Goal: Task Accomplishment & Management: Use online tool/utility

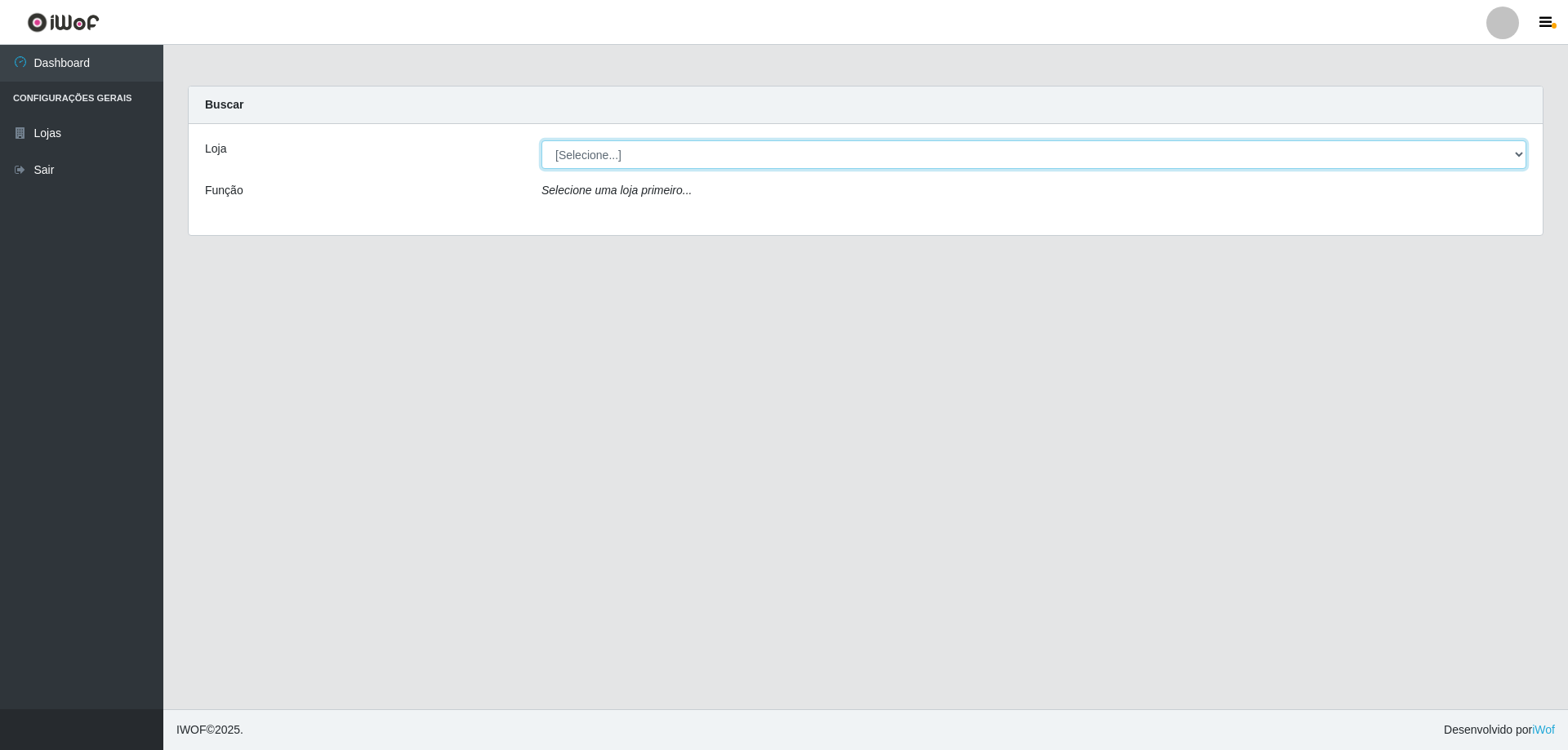
click at [602, 162] on select "[Selecione...] Atacado Vem - [STREET_ADDRESS]" at bounding box center [1033, 155] width 985 height 28
select select "461"
click at [541, 141] on select "[Selecione...] Atacado Vem - [STREET_ADDRESS]" at bounding box center [1033, 155] width 985 height 28
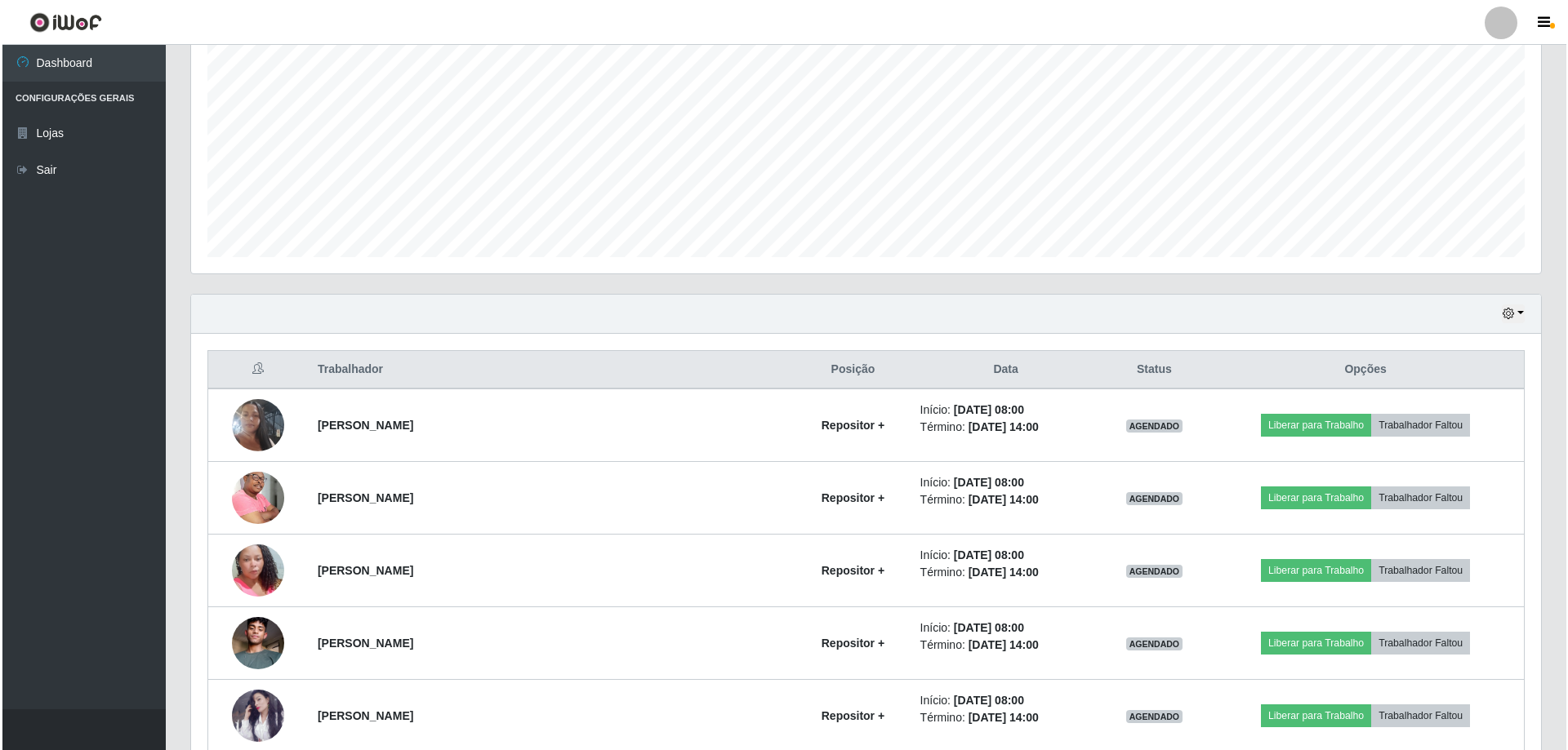
scroll to position [408, 0]
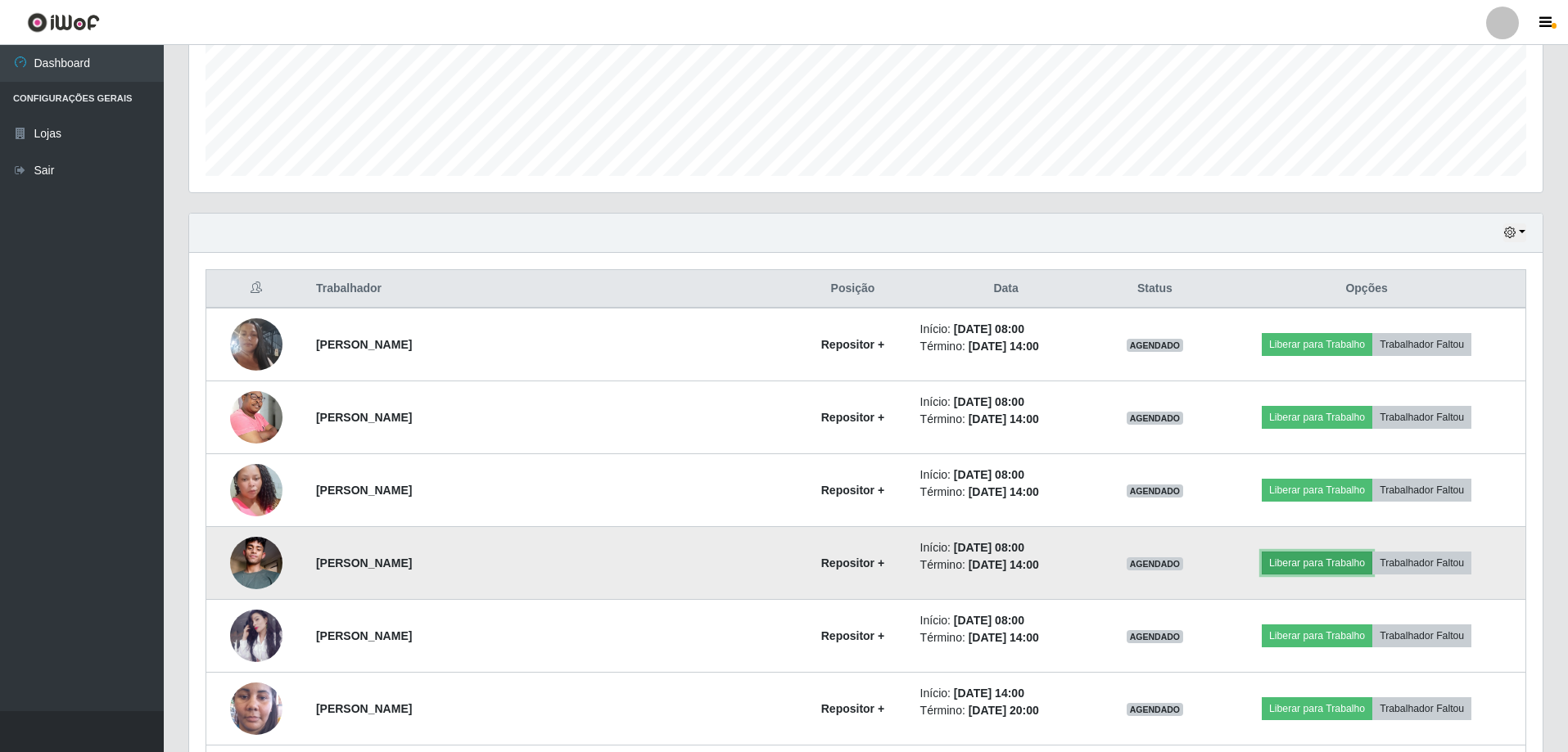
click at [1297, 567] on button "Liberar para Trabalho" at bounding box center [1317, 563] width 111 height 23
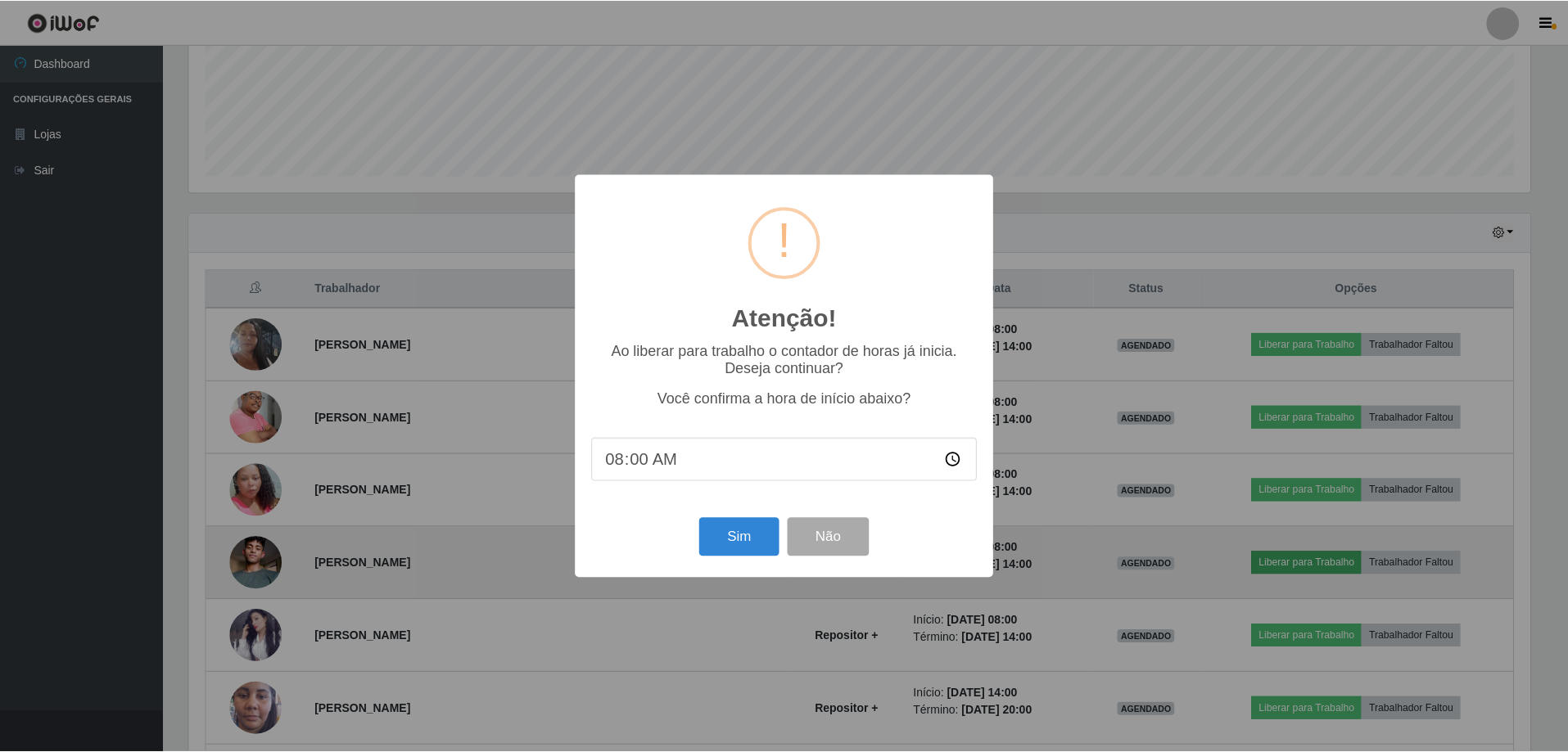
scroll to position [339, 1345]
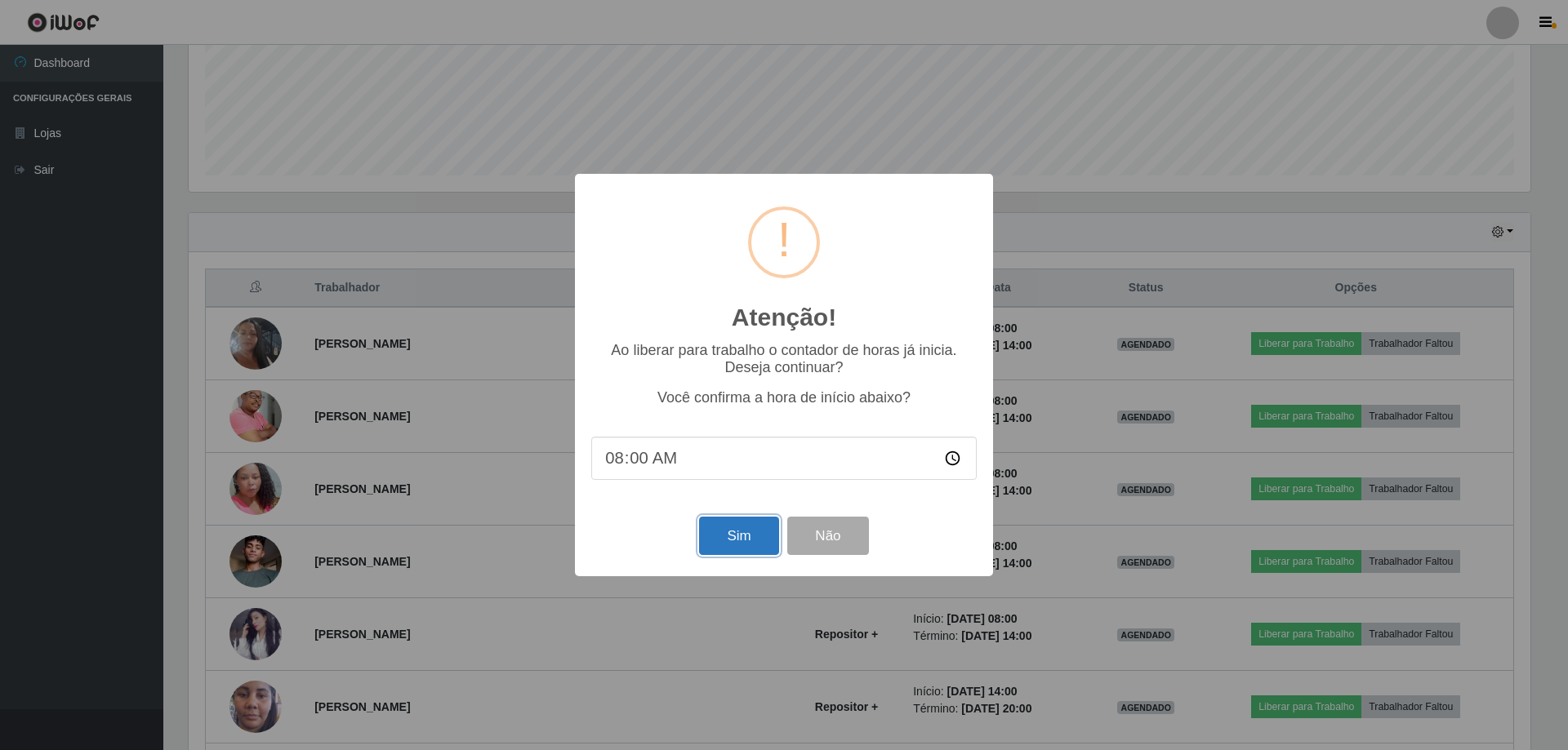
click at [761, 543] on button "Sim" at bounding box center [739, 535] width 79 height 38
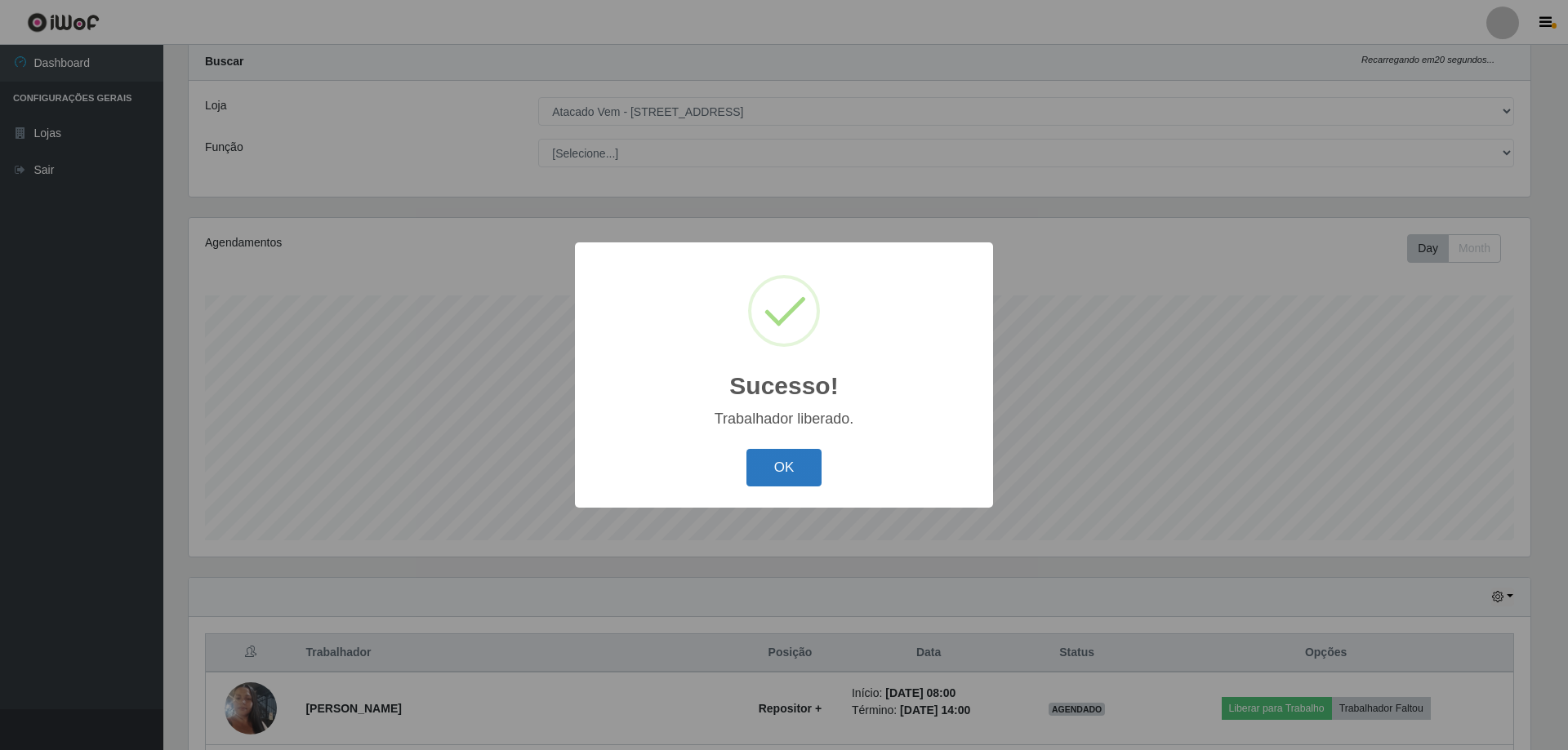
click at [795, 460] on button "OK" at bounding box center [784, 468] width 76 height 38
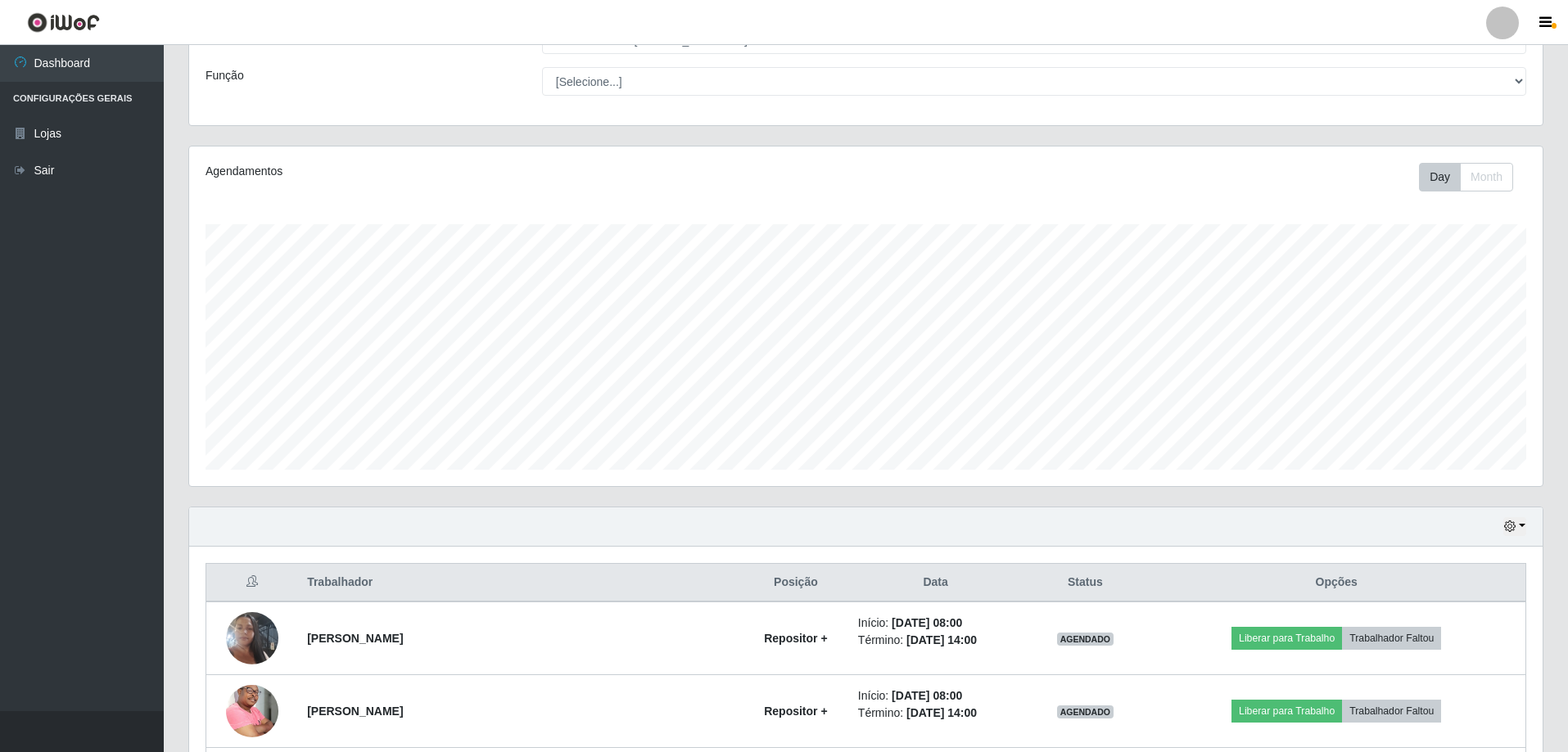
scroll to position [289, 0]
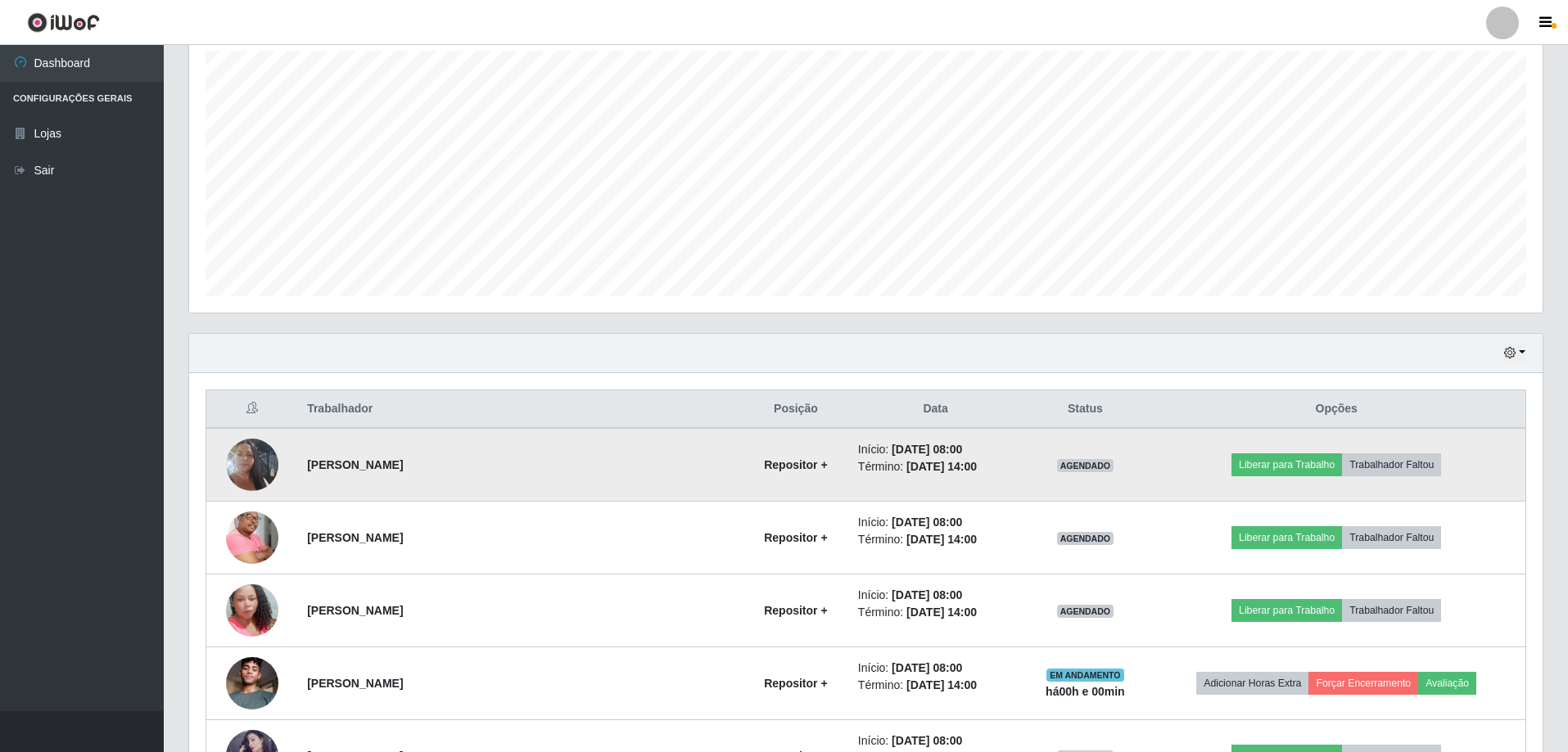
click at [247, 464] on img at bounding box center [252, 464] width 53 height 93
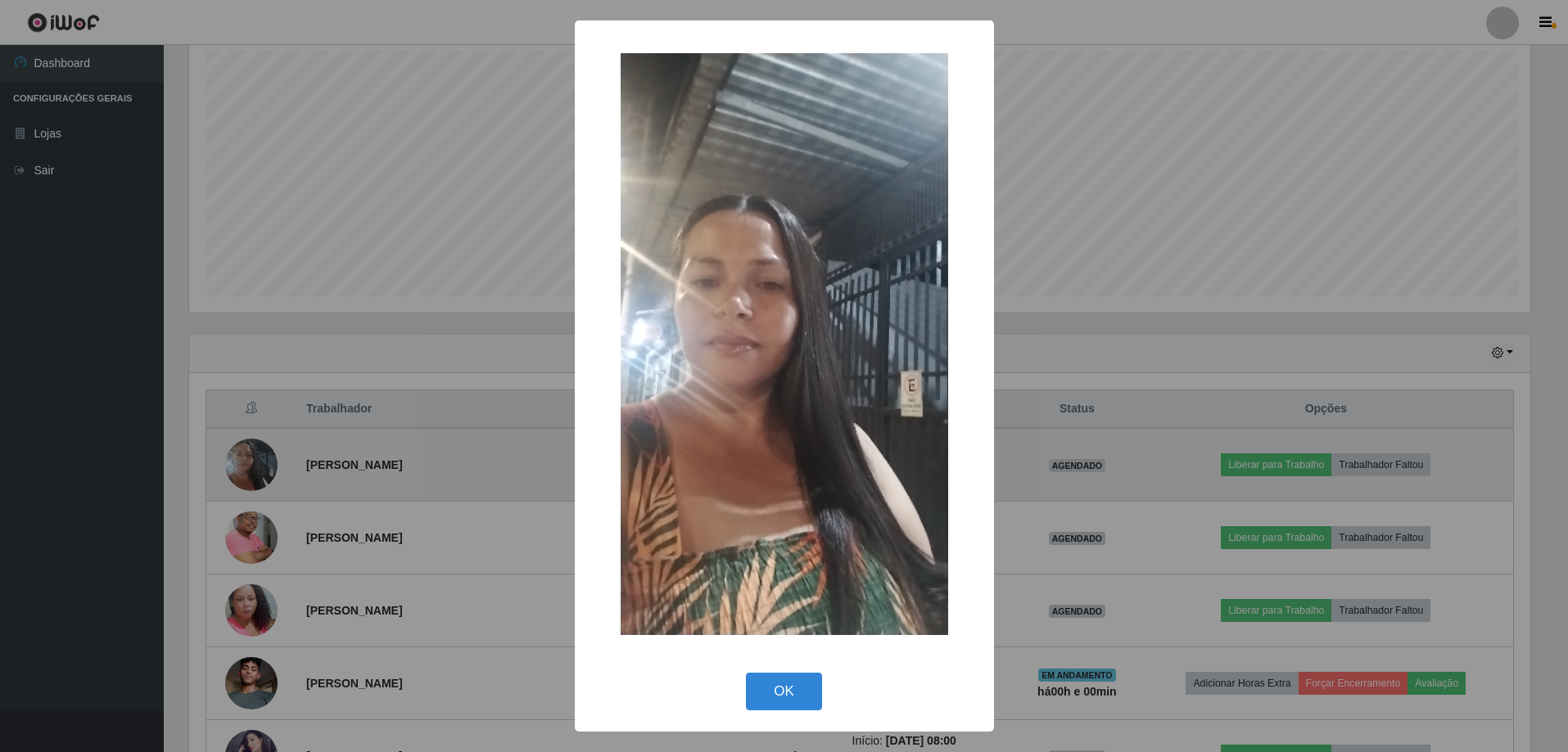
scroll to position [339, 1345]
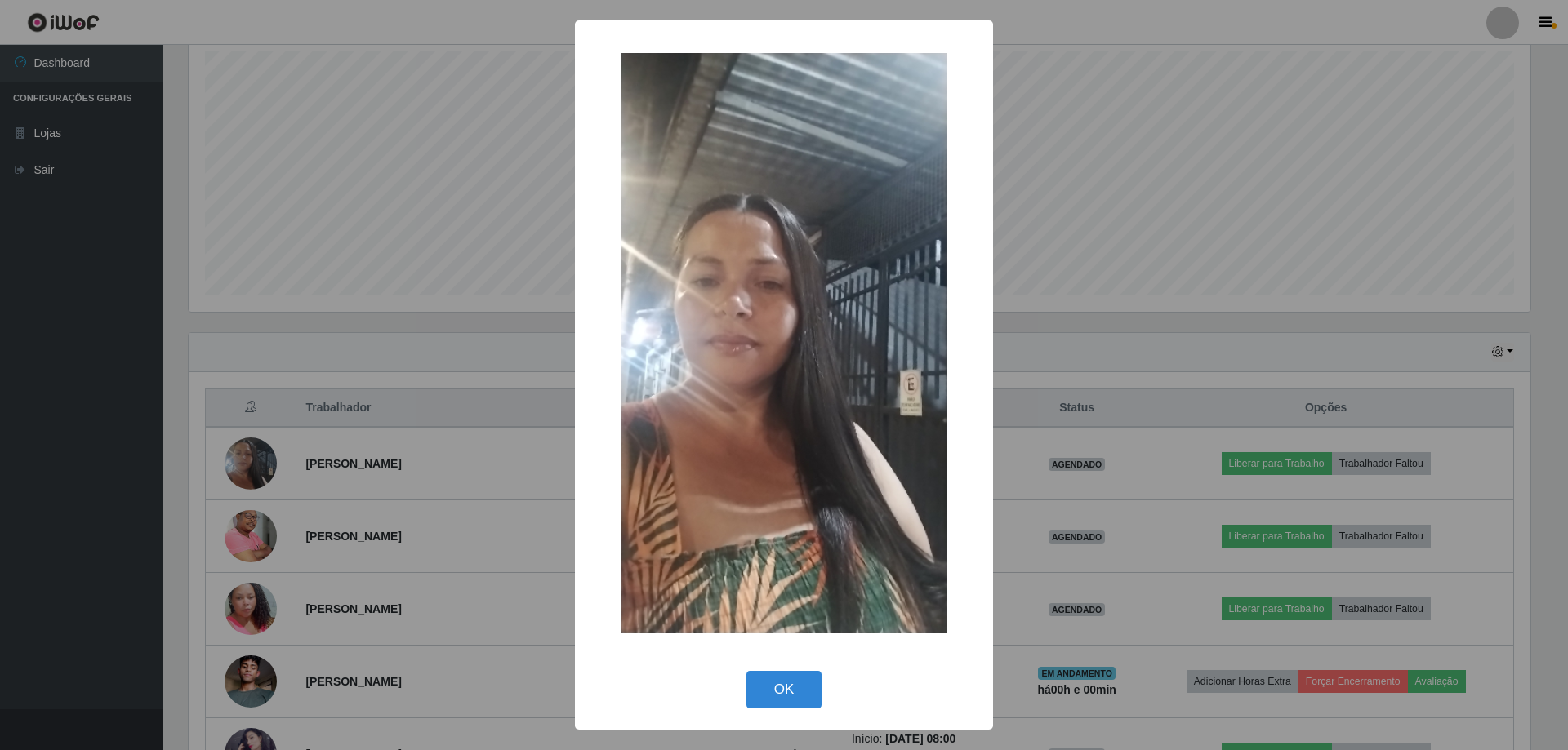
click at [304, 458] on div "× OK Cancel" at bounding box center [784, 375] width 1568 height 750
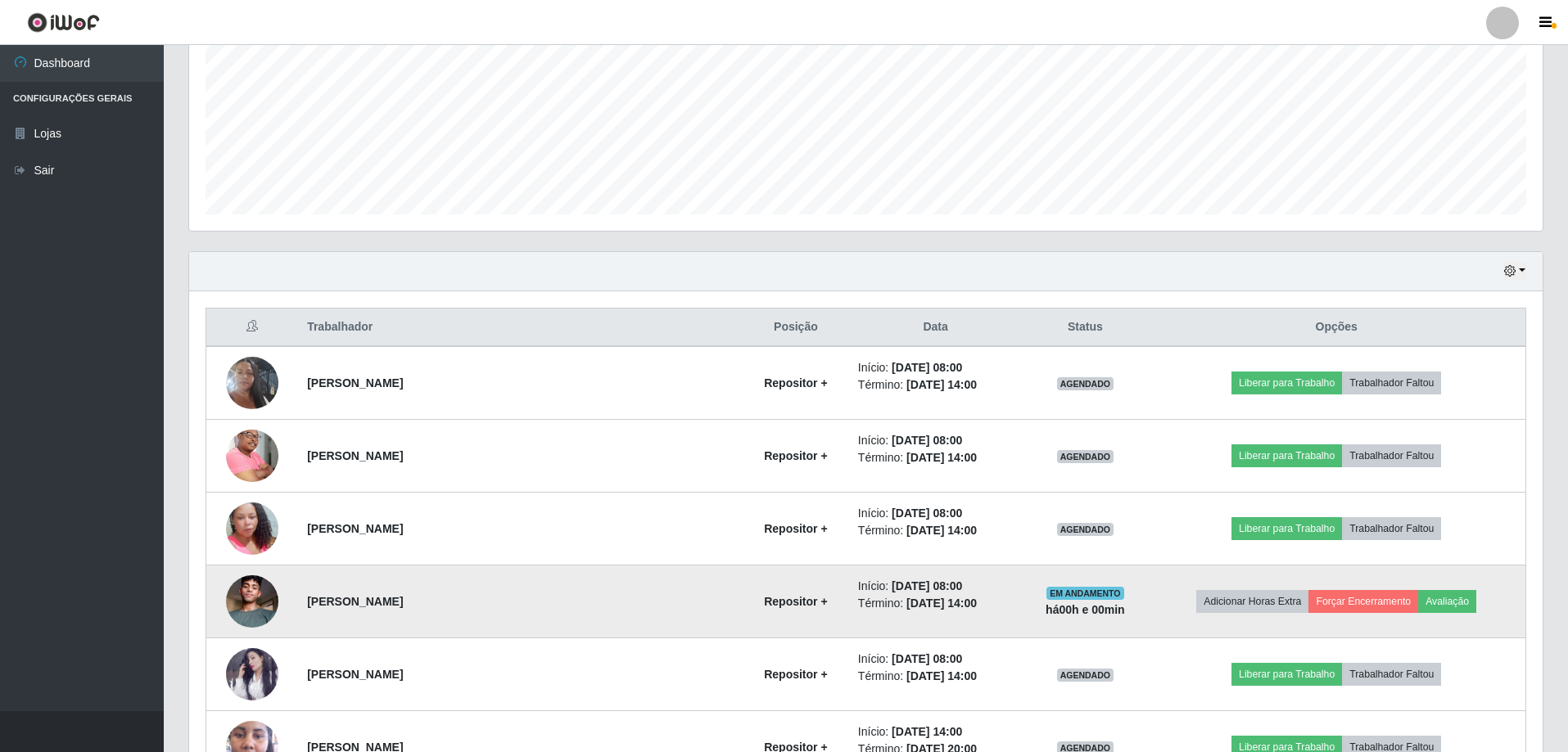
scroll to position [453, 0]
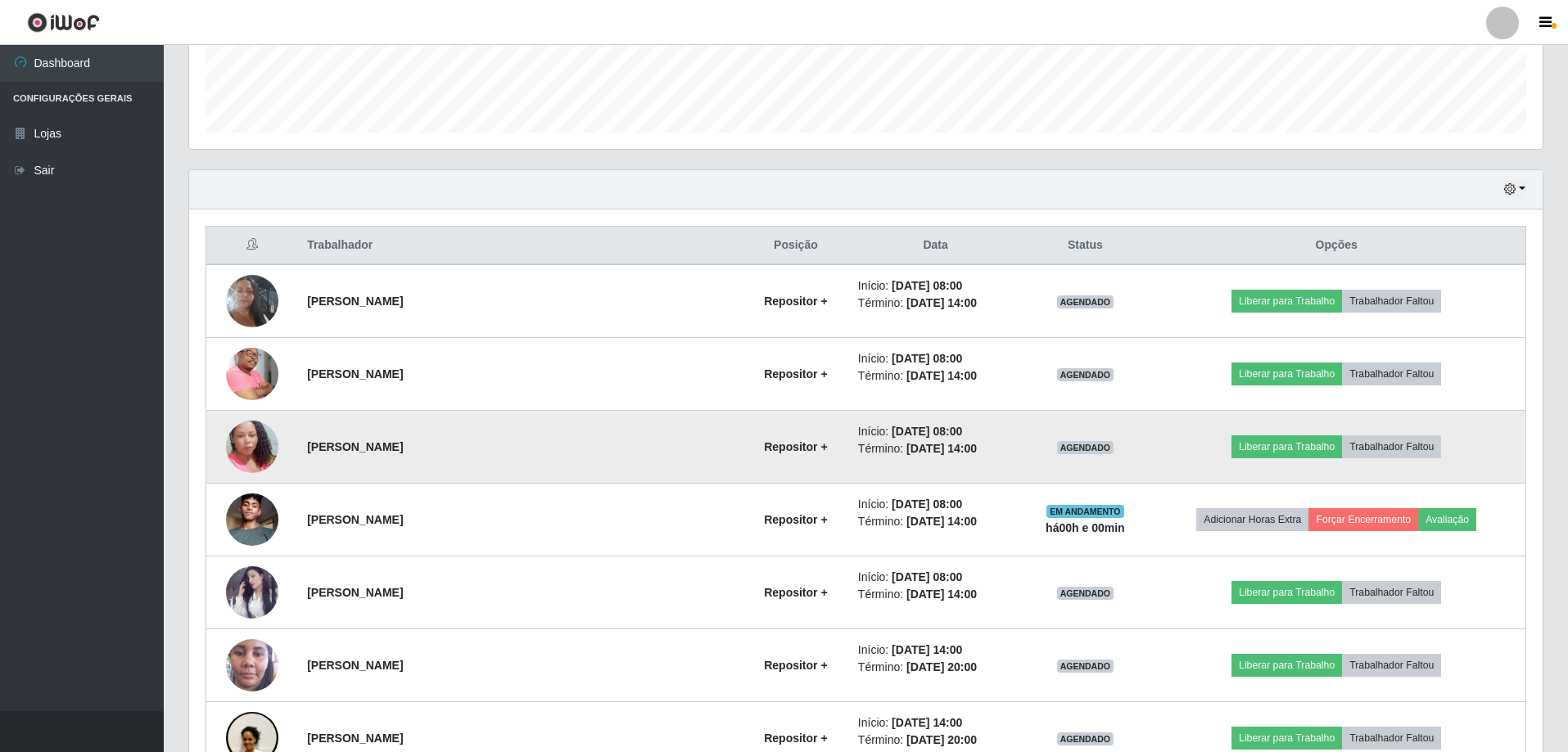
click at [257, 453] on img at bounding box center [252, 446] width 53 height 93
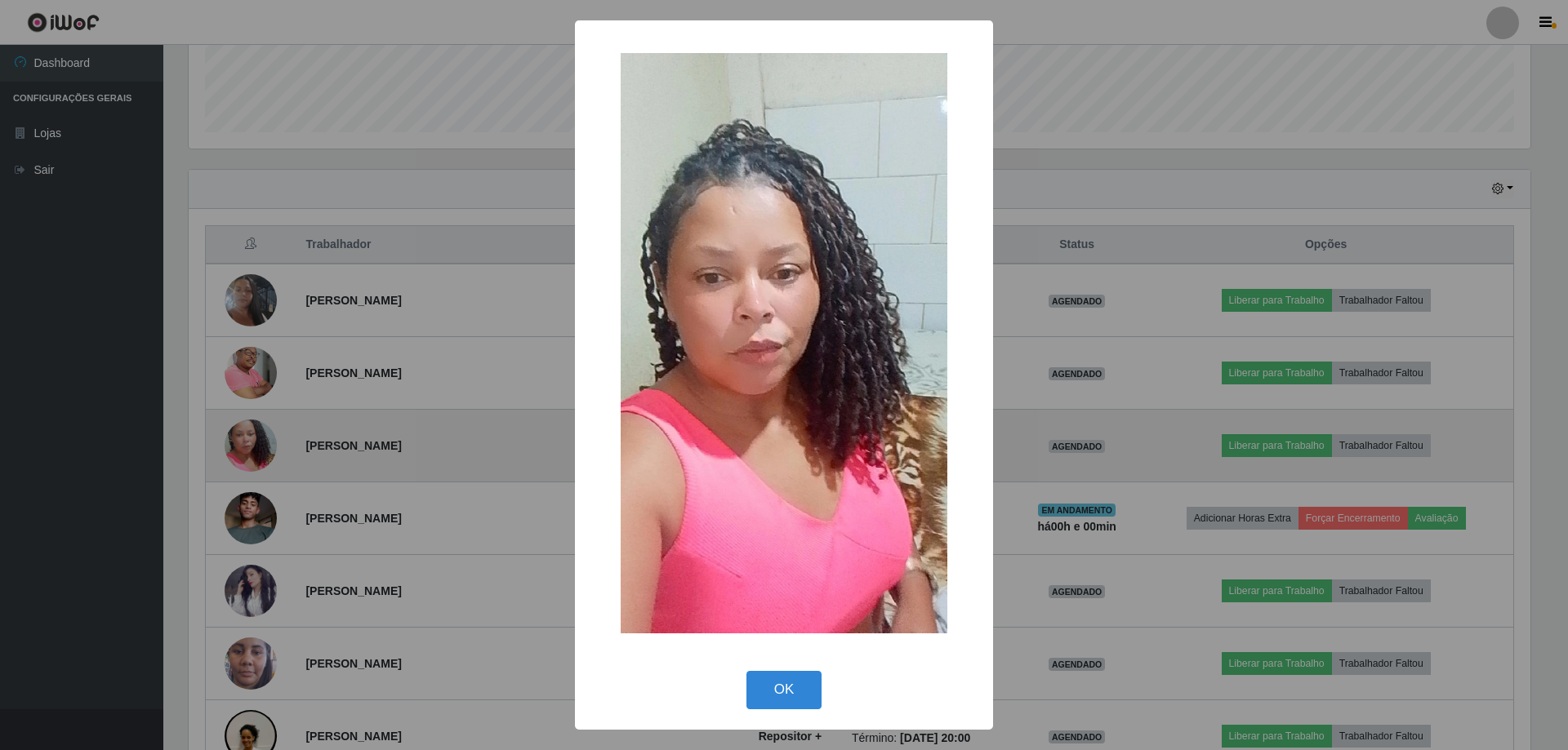
click at [256, 452] on div "× OK Cancel" at bounding box center [784, 375] width 1568 height 750
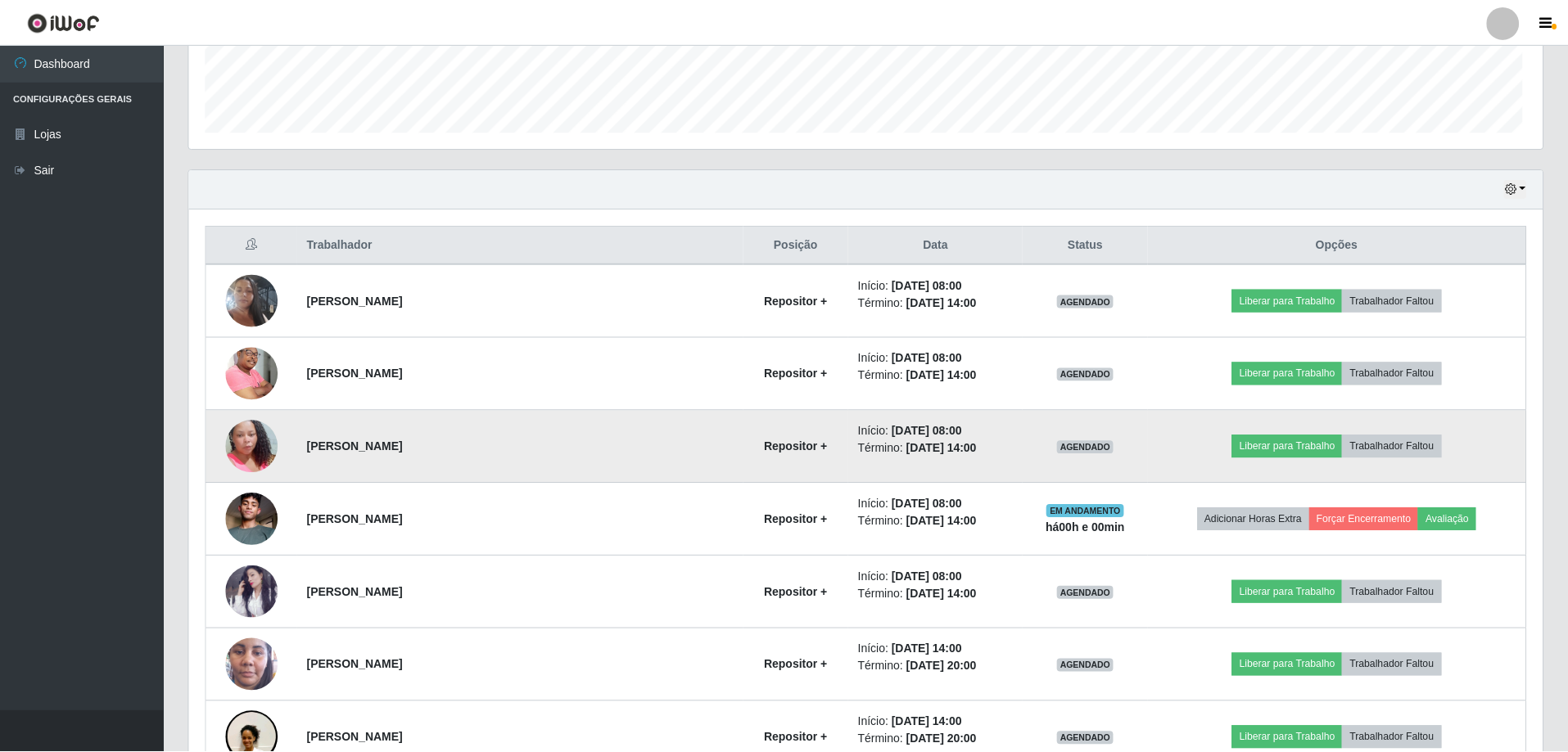
scroll to position [339, 1354]
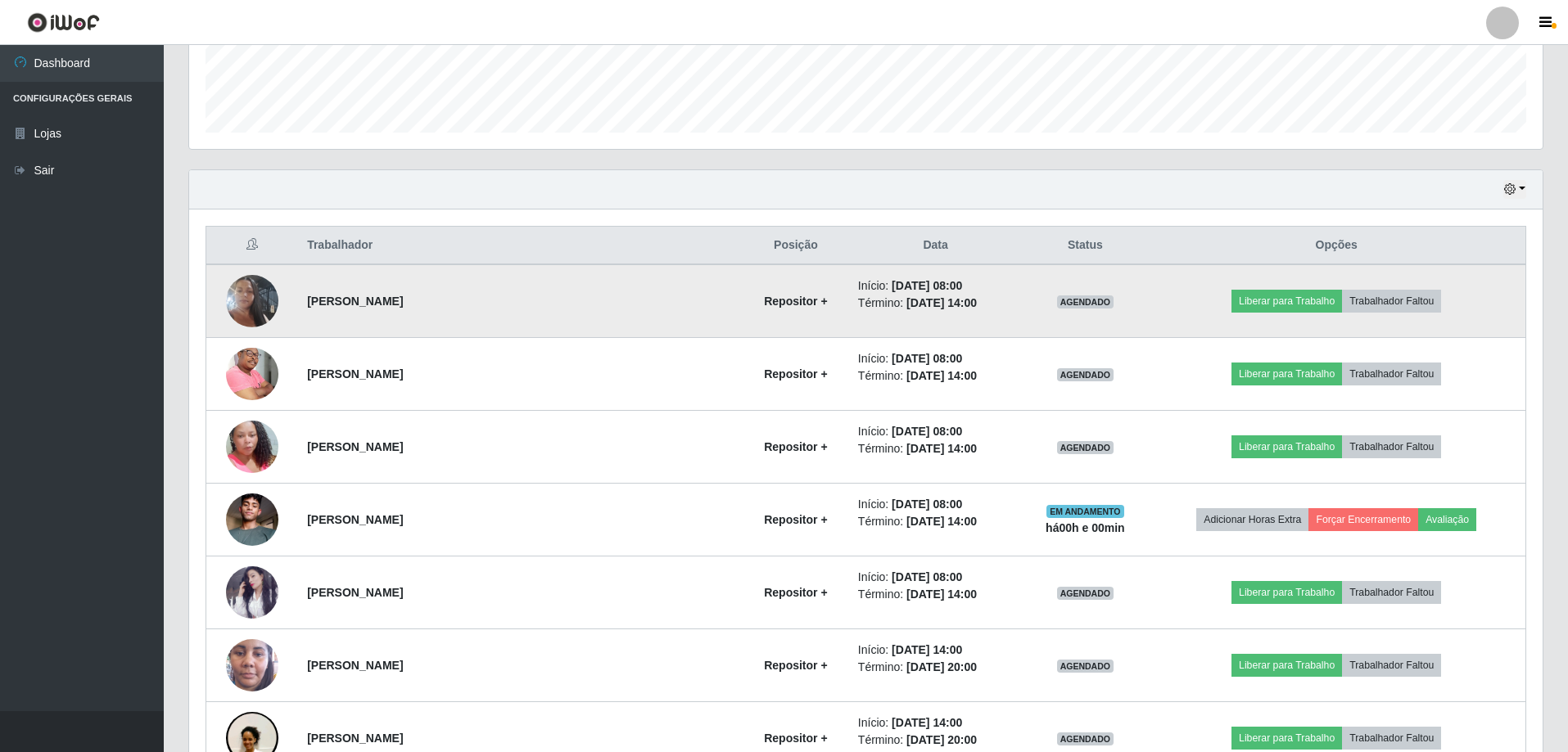
click at [276, 302] on img at bounding box center [252, 301] width 53 height 93
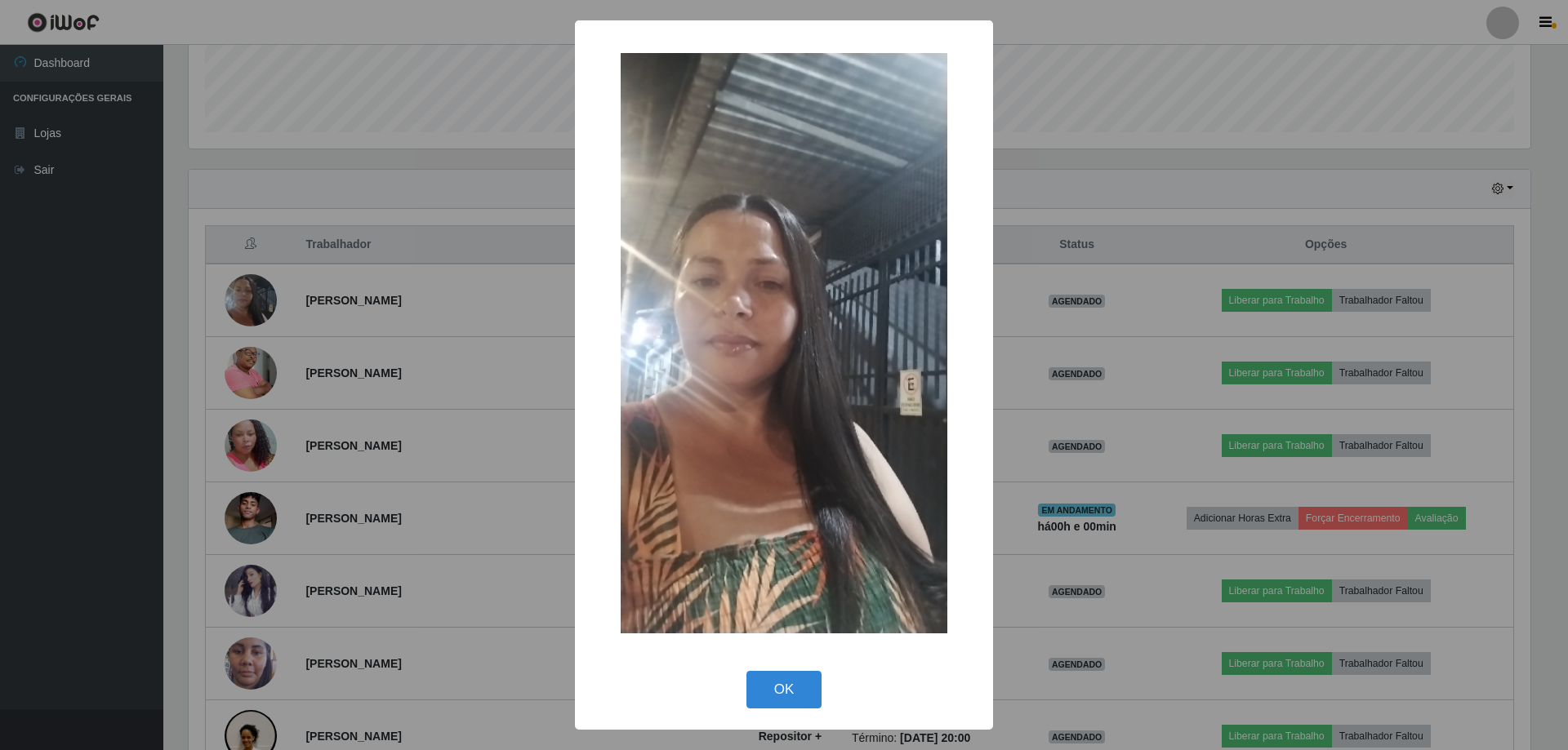
click at [265, 431] on div "× OK Cancel" at bounding box center [784, 375] width 1568 height 750
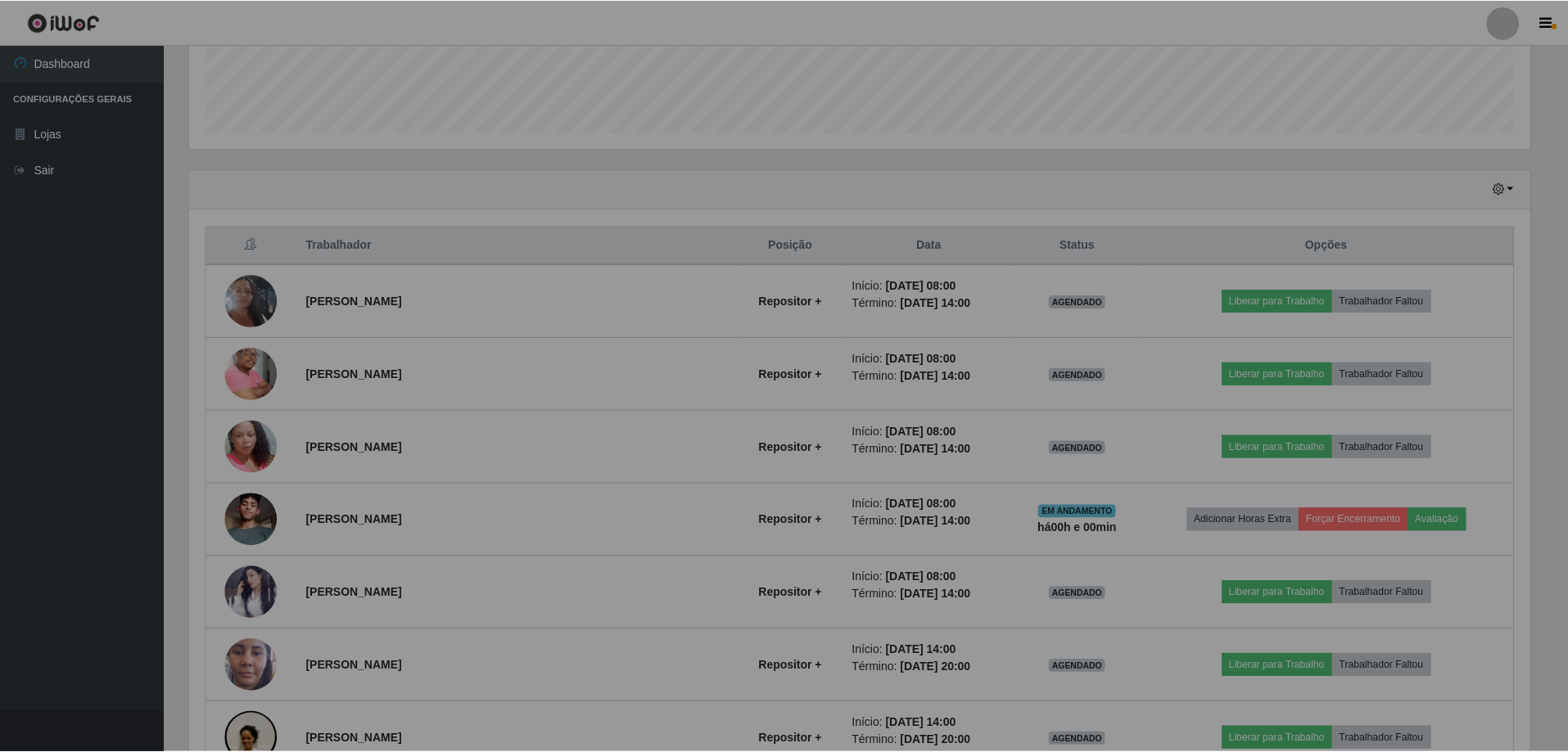
scroll to position [339, 1354]
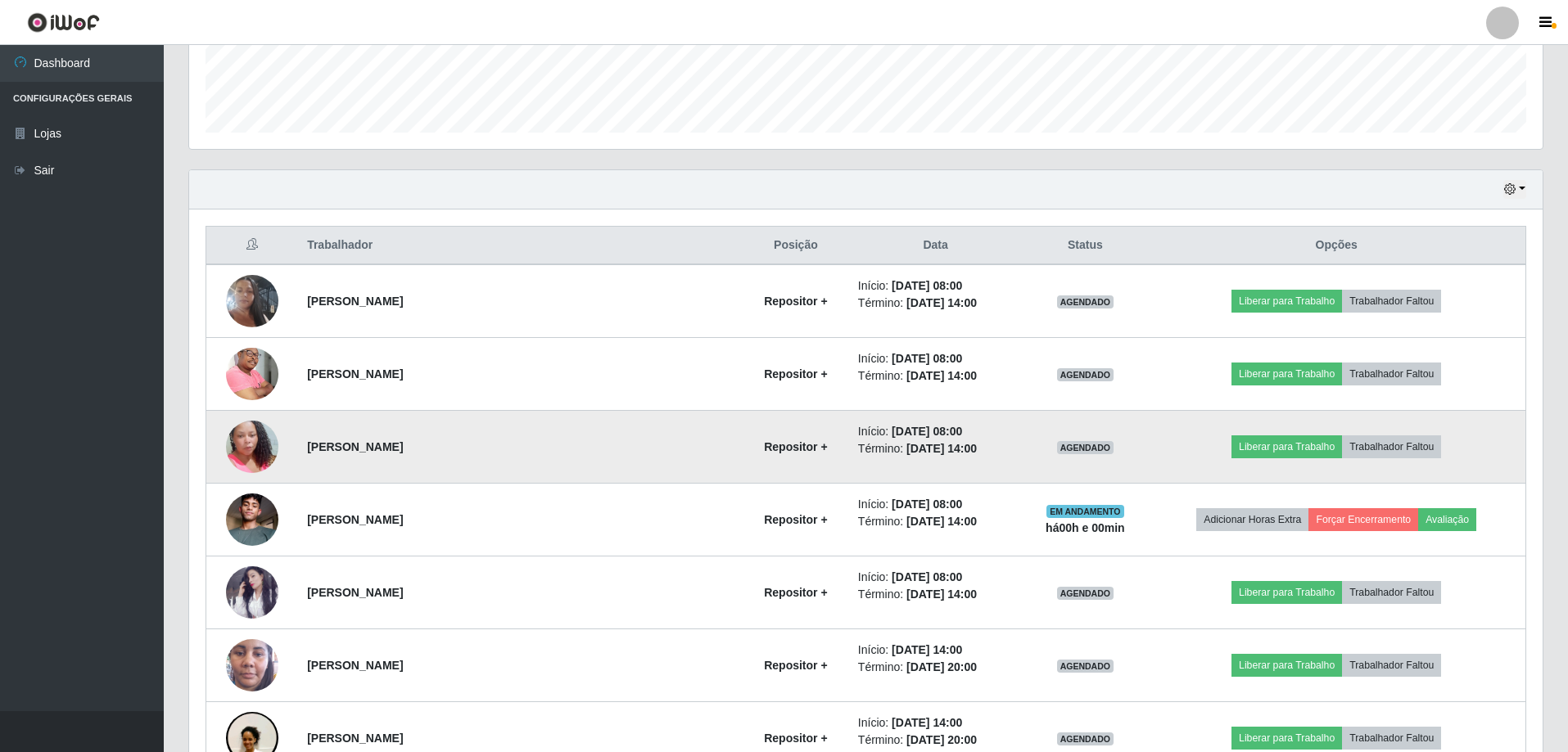
click at [264, 453] on img at bounding box center [252, 446] width 53 height 93
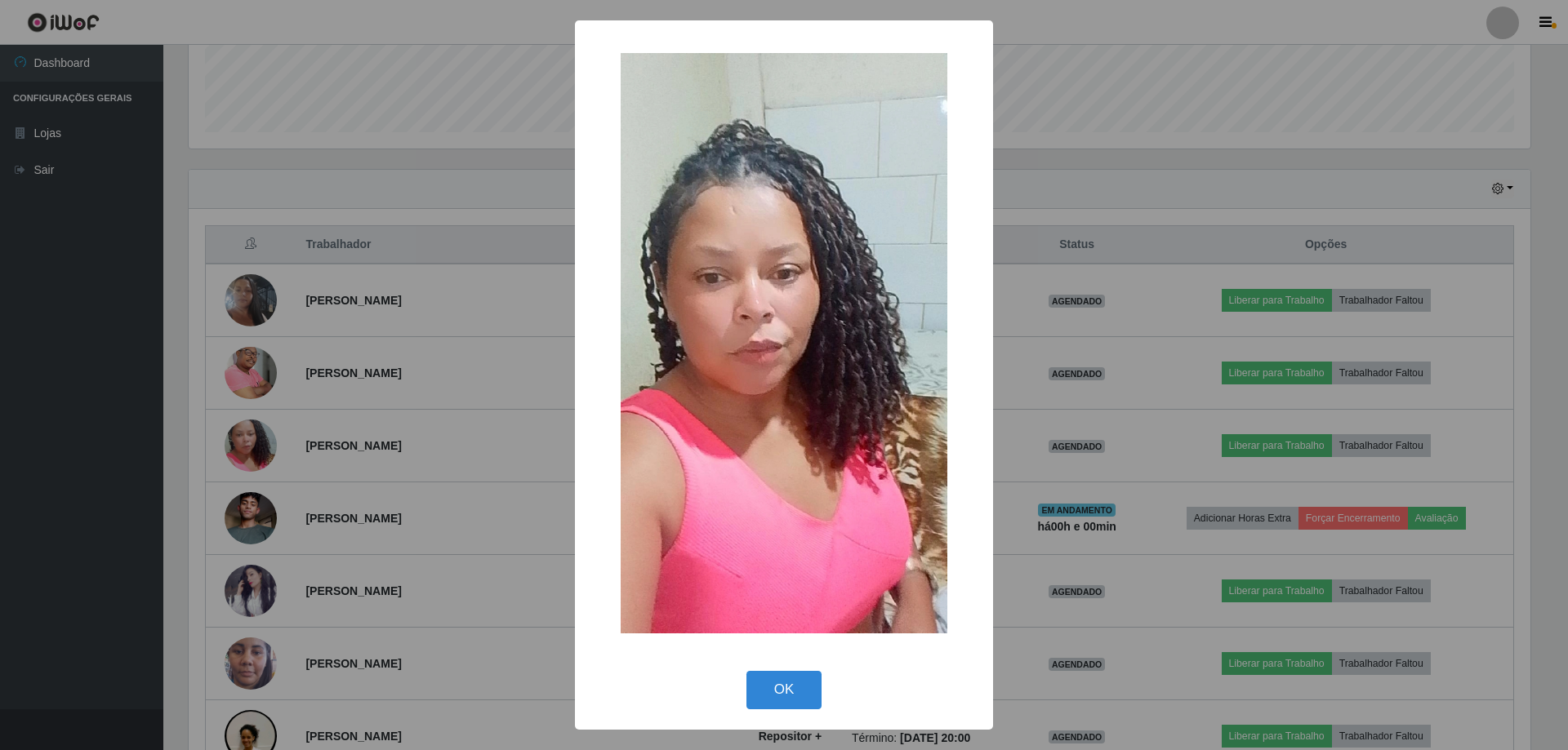
click at [537, 466] on div "× OK Cancel" at bounding box center [784, 375] width 1568 height 750
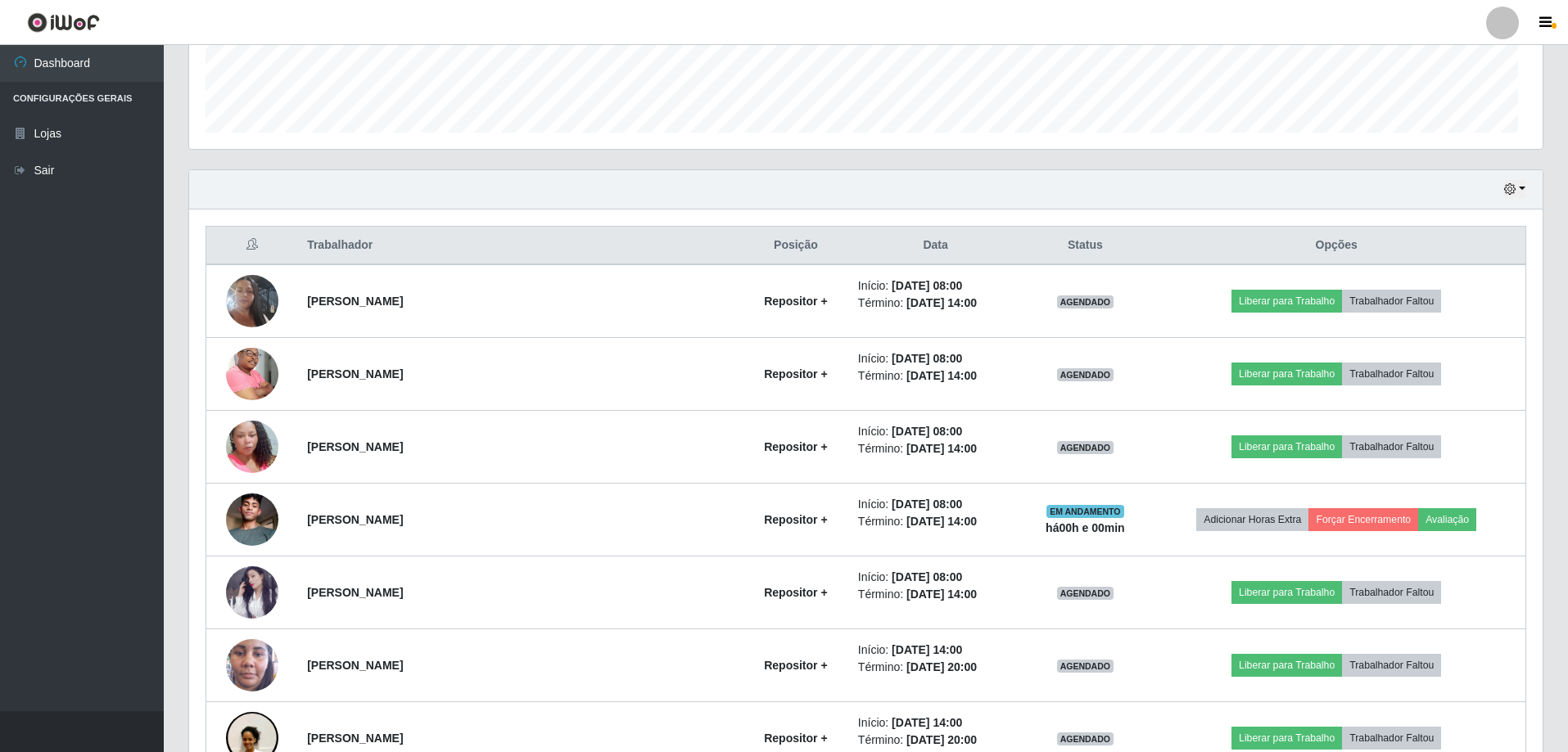
scroll to position [0, 0]
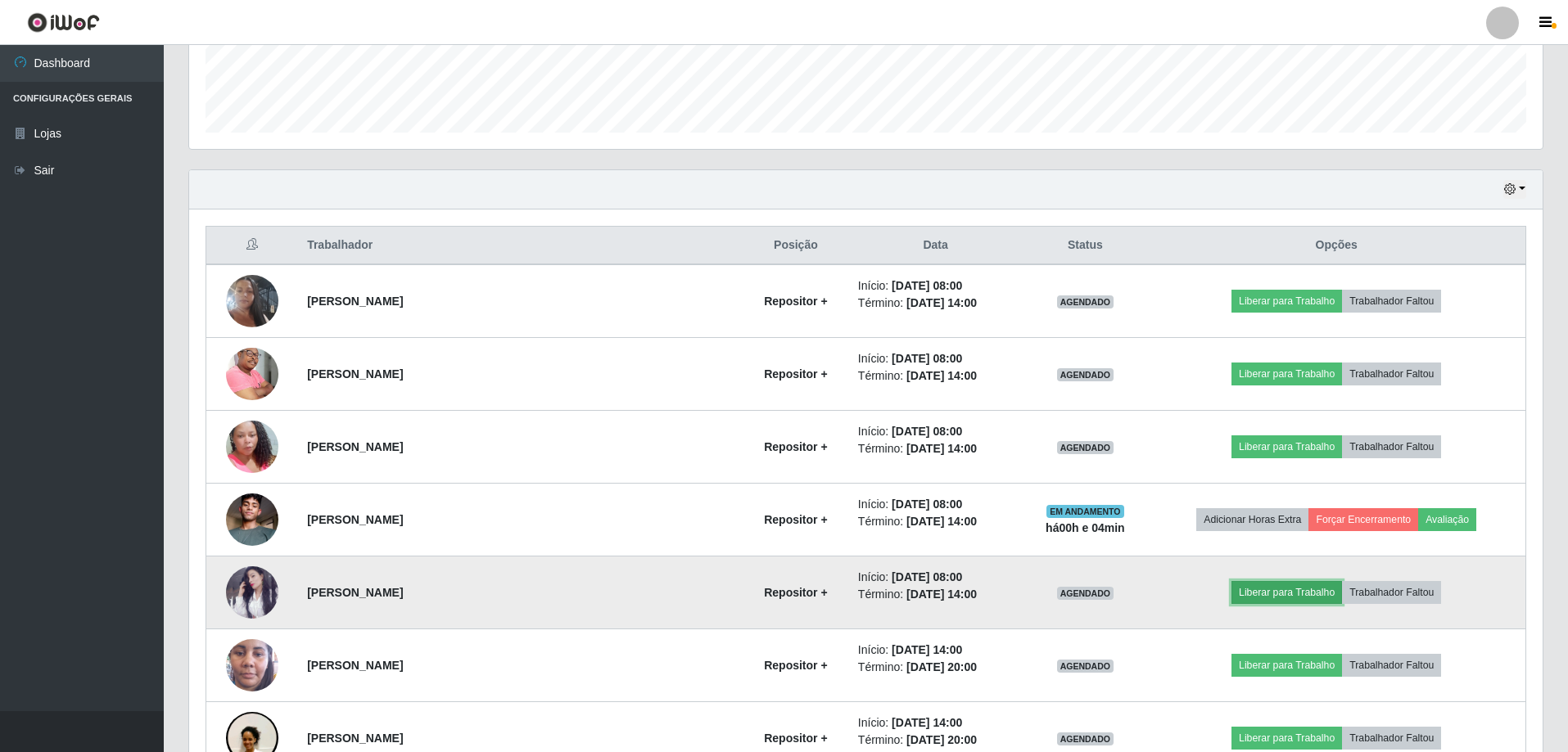
click at [1278, 592] on button "Liberar para Trabalho" at bounding box center [1287, 592] width 111 height 23
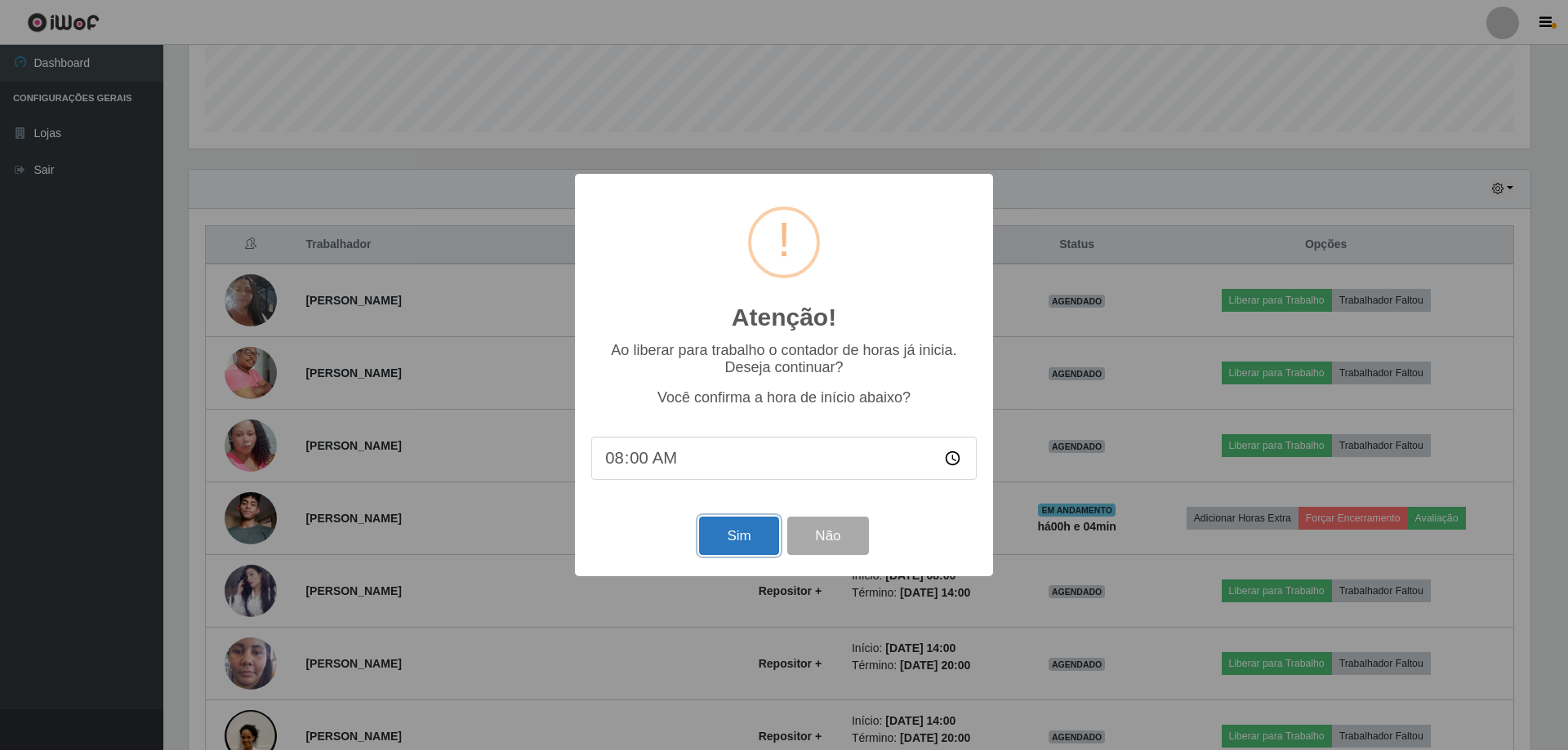
click at [706, 548] on button "Sim" at bounding box center [739, 535] width 79 height 38
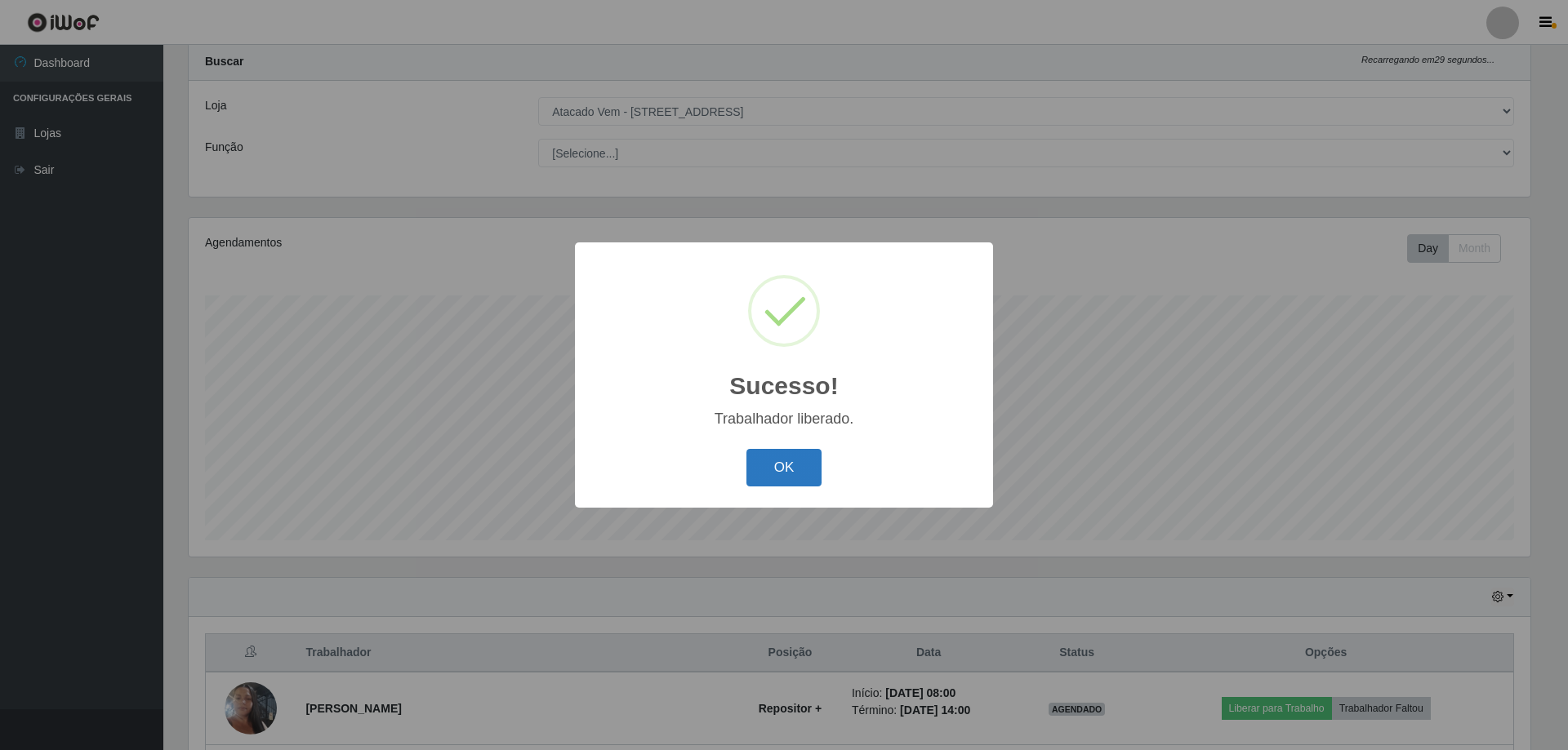
click at [793, 476] on button "OK" at bounding box center [784, 468] width 76 height 38
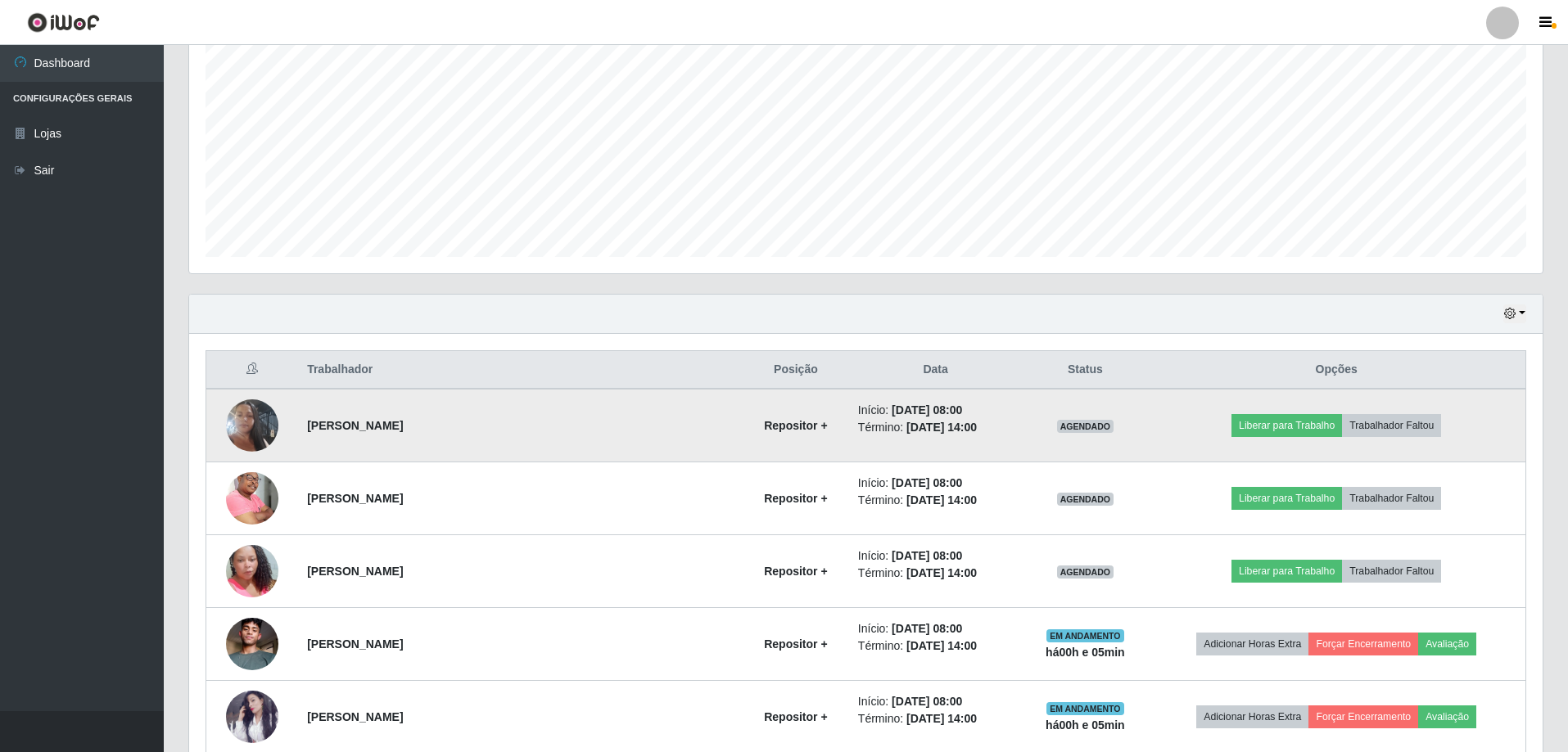
scroll to position [371, 0]
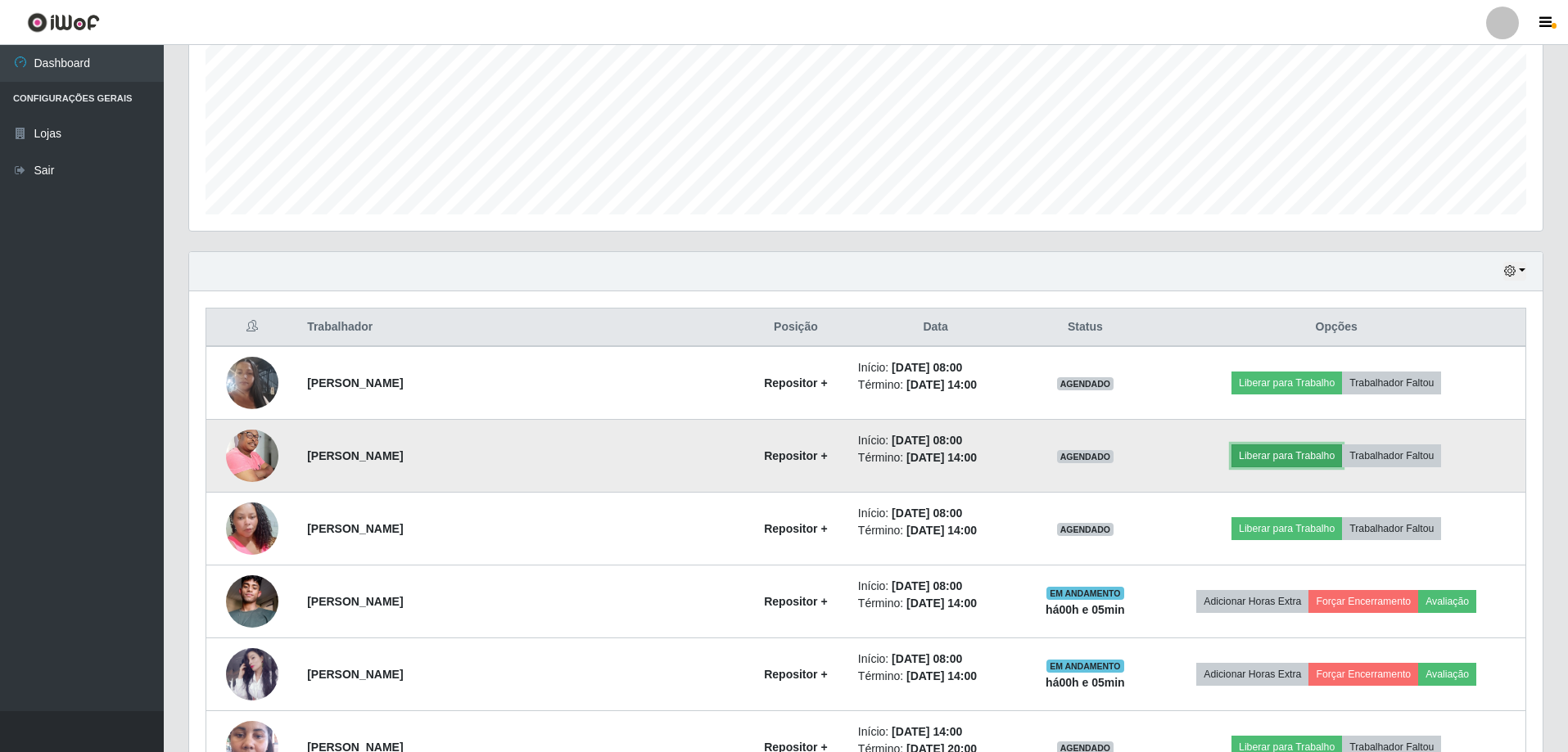
click at [1251, 460] on button "Liberar para Trabalho" at bounding box center [1287, 456] width 111 height 23
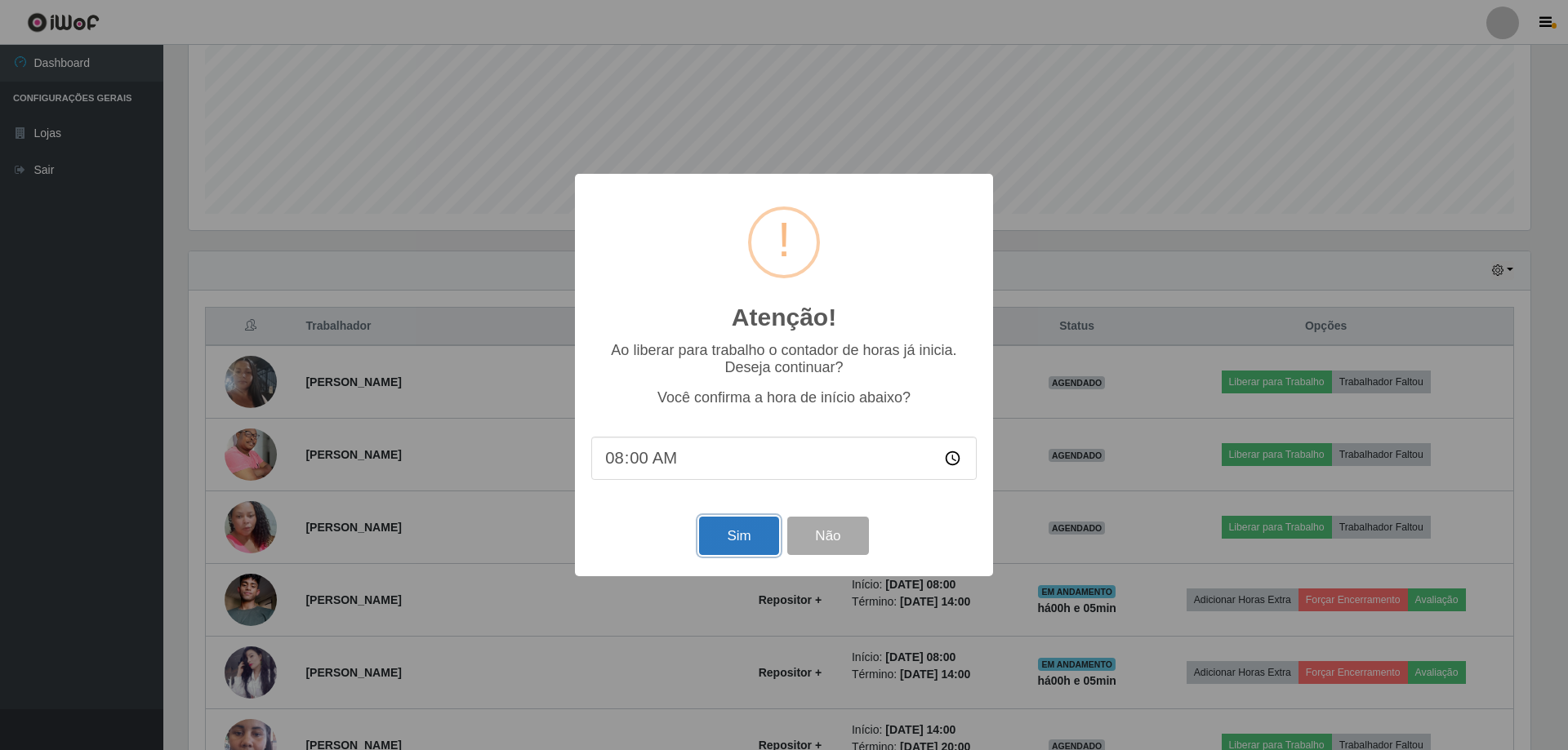
click at [727, 537] on button "Sim" at bounding box center [739, 535] width 79 height 38
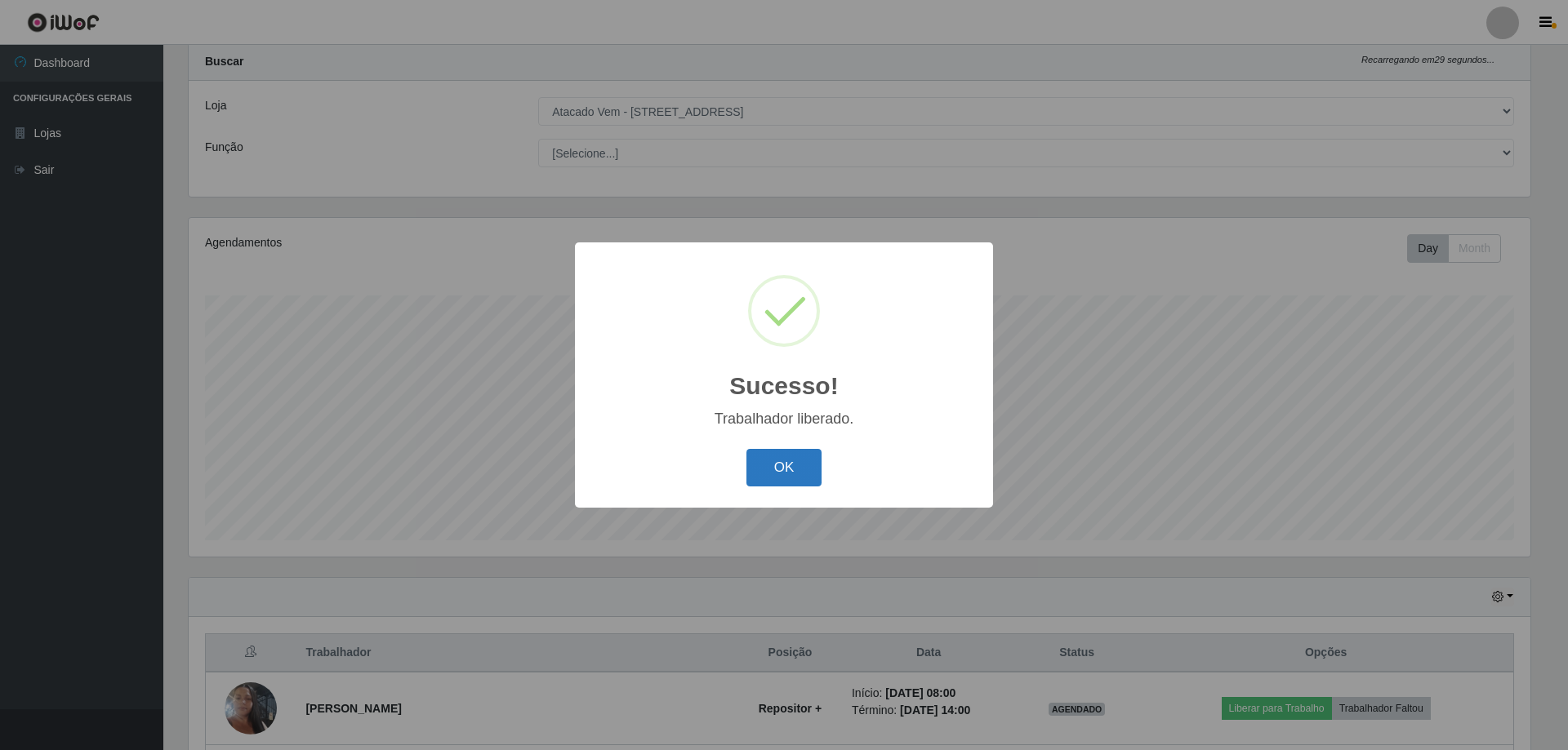
click at [789, 467] on button "OK" at bounding box center [784, 468] width 76 height 38
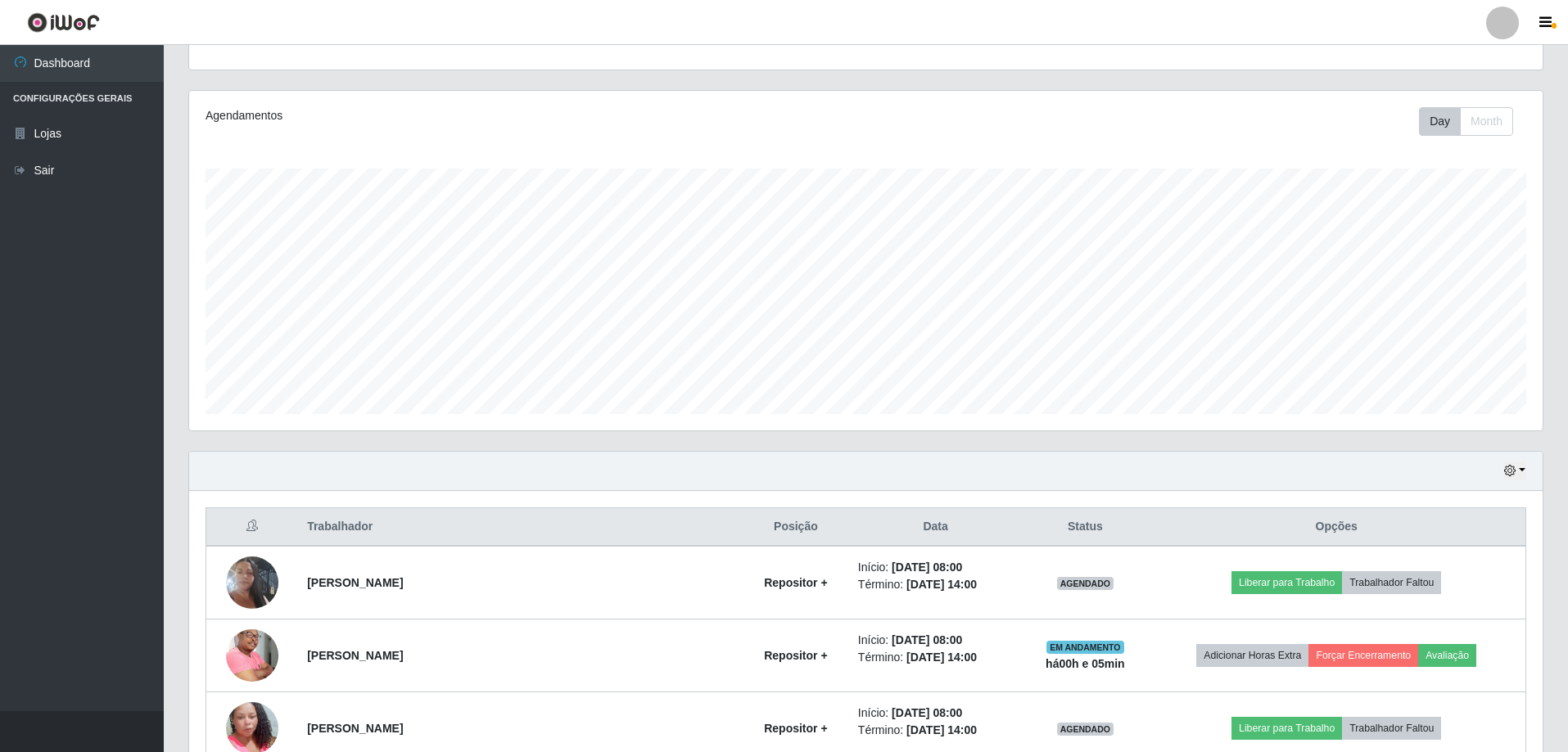
scroll to position [207, 0]
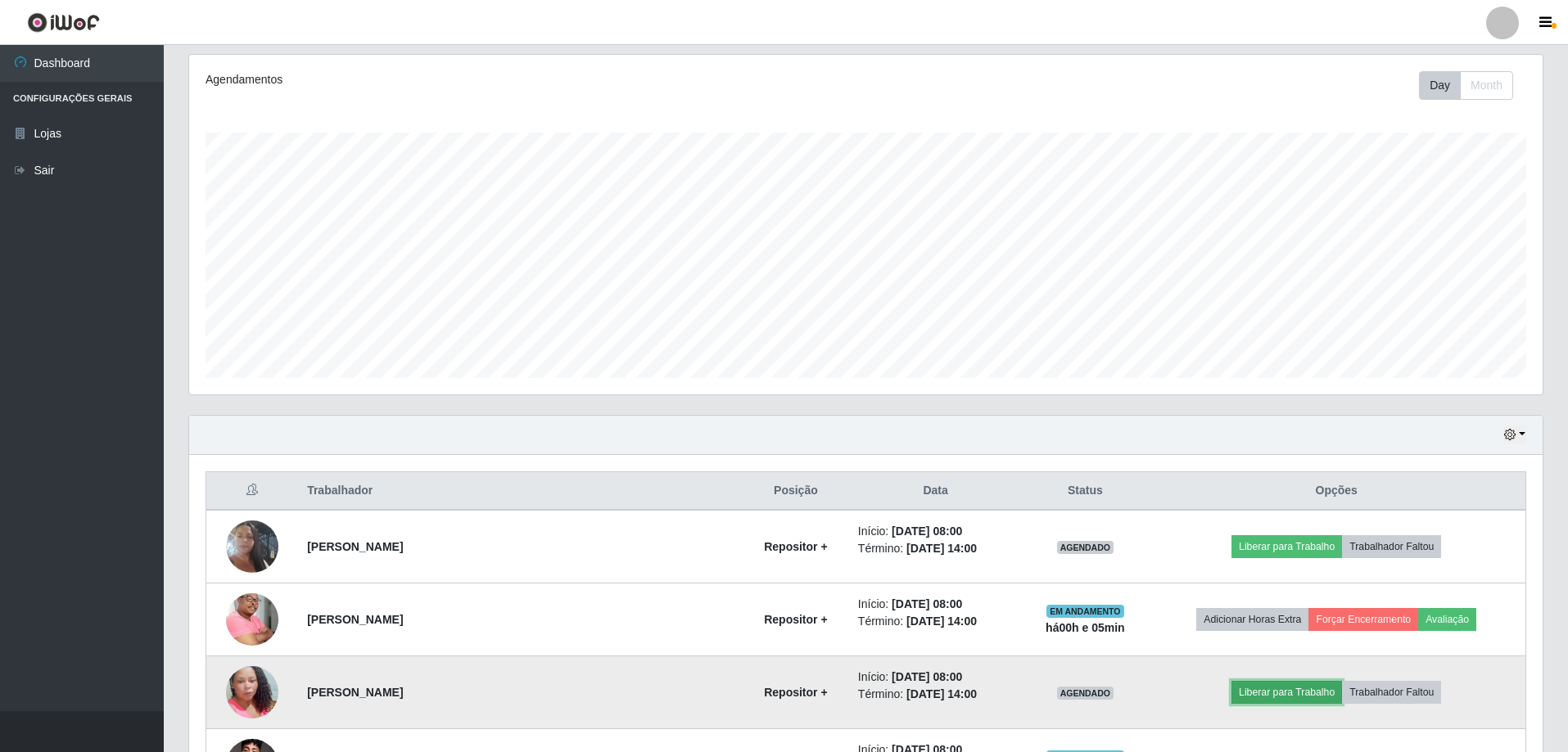
click at [1269, 697] on button "Liberar para Trabalho" at bounding box center [1287, 693] width 111 height 23
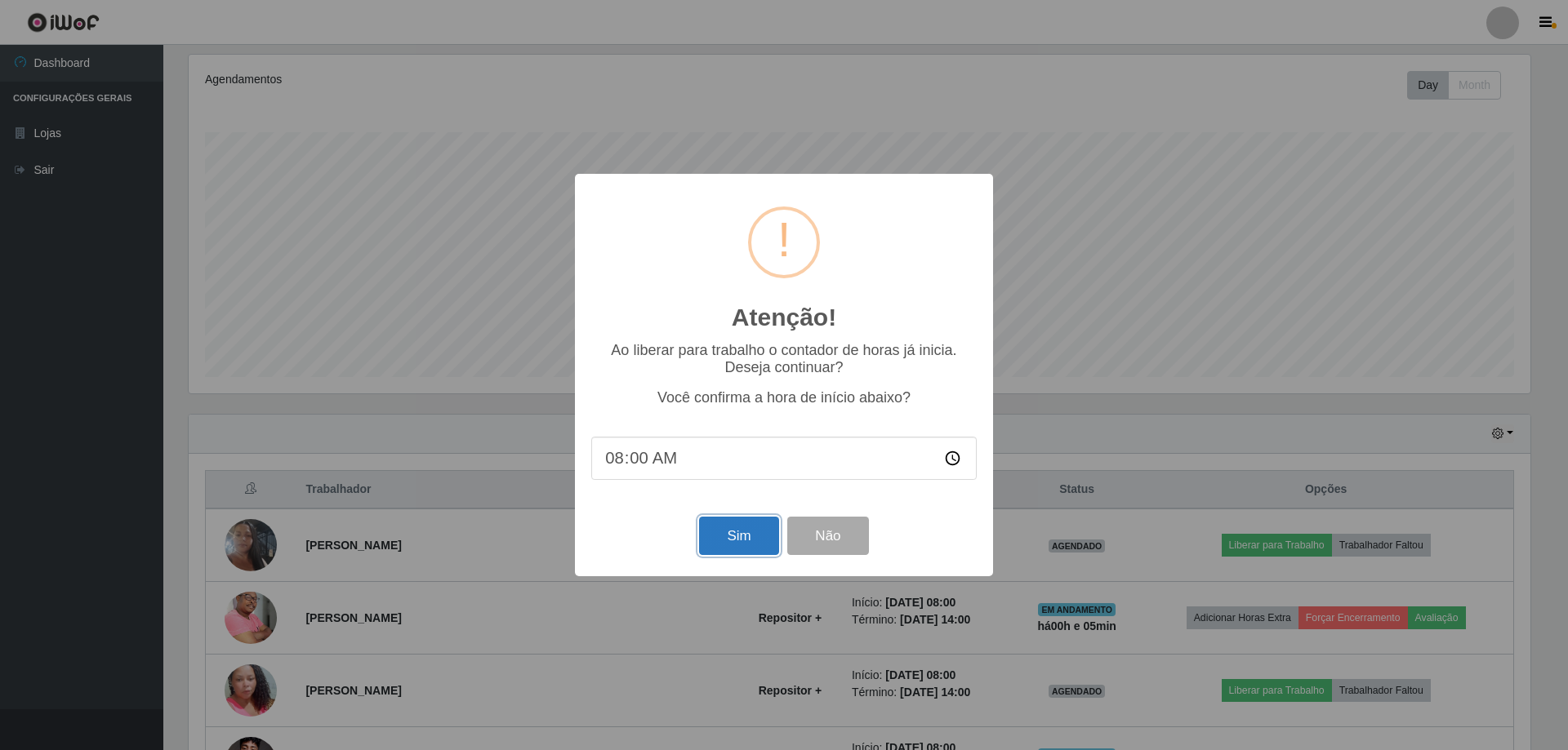
click at [718, 542] on button "Sim" at bounding box center [739, 535] width 79 height 38
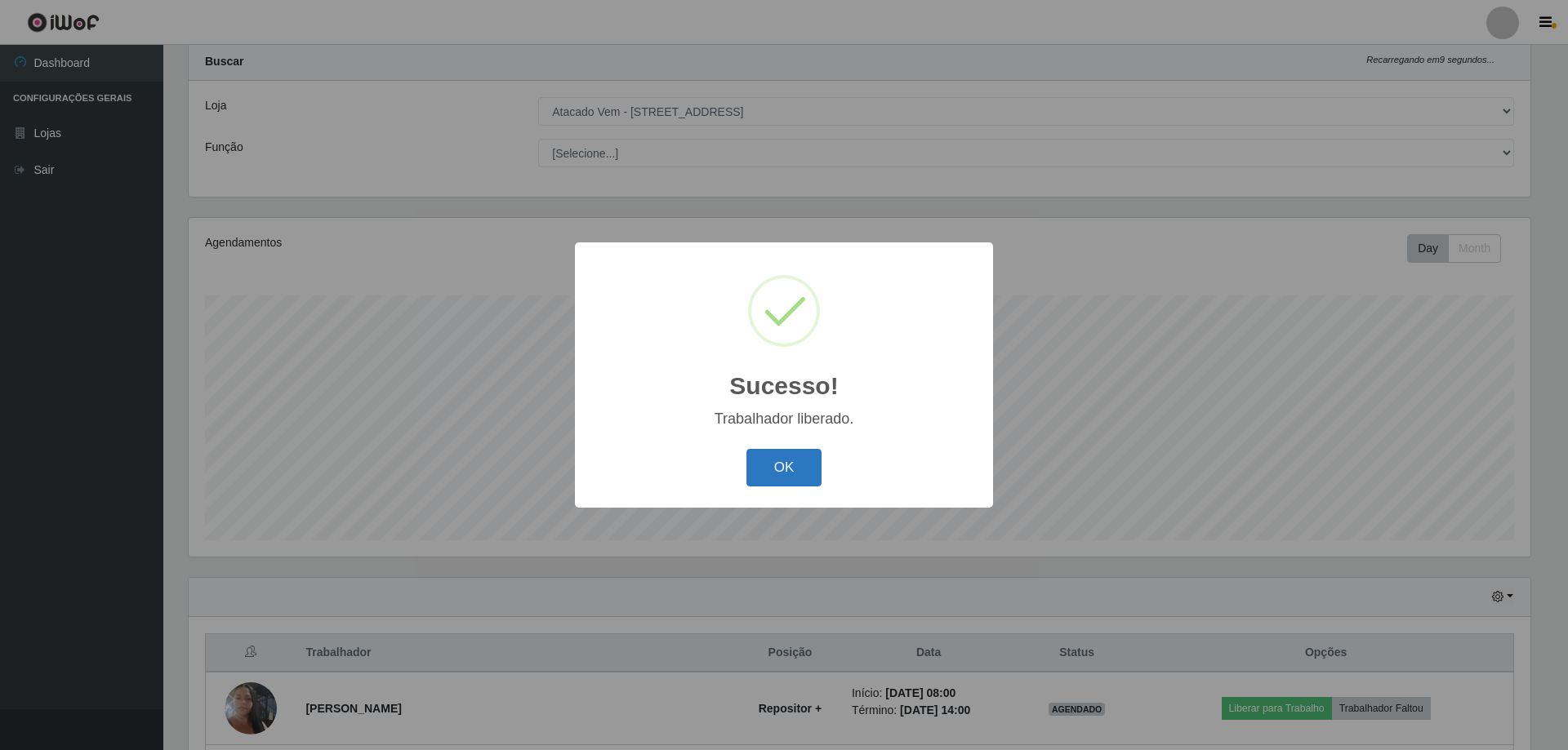
click at [782, 480] on button "OK" at bounding box center [784, 468] width 76 height 38
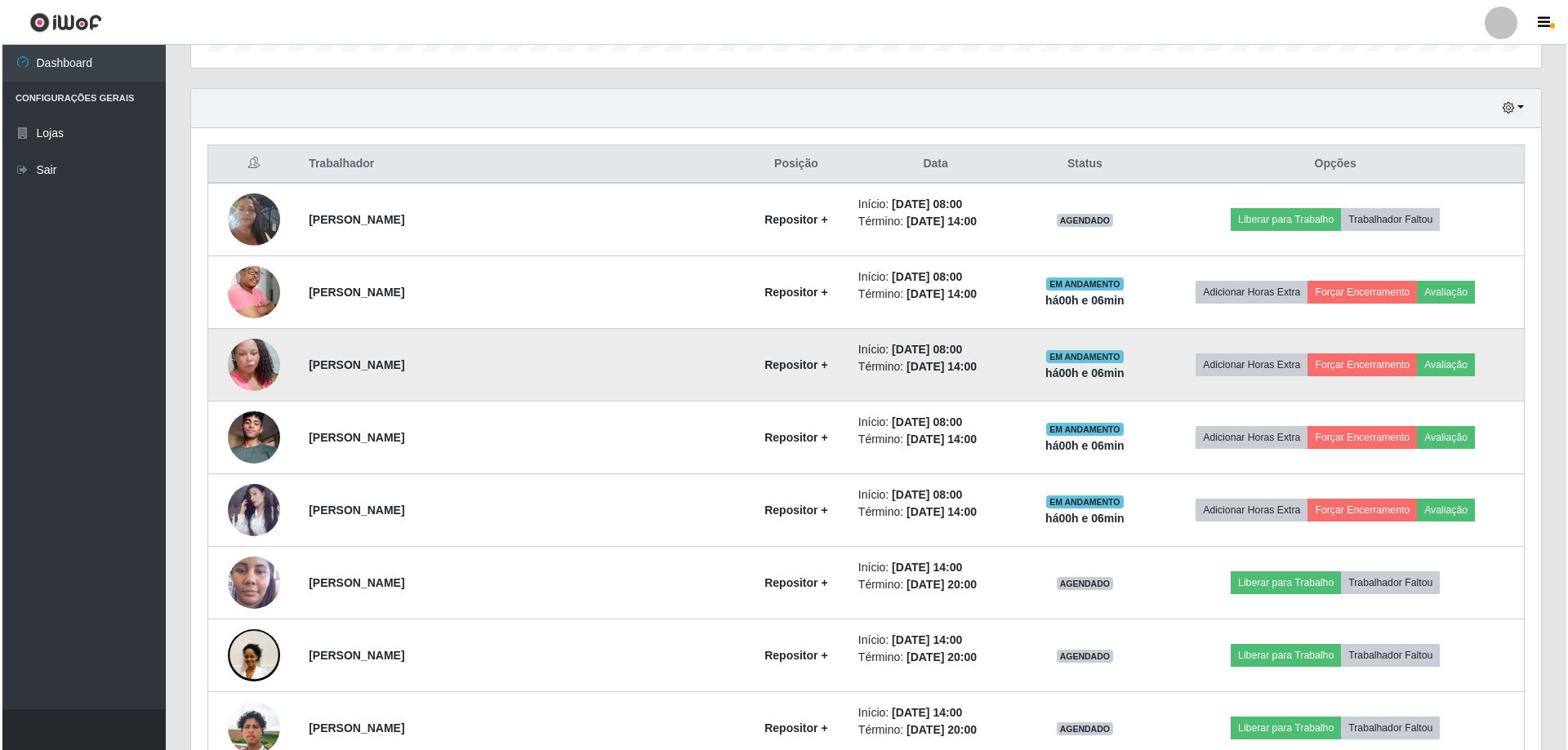
scroll to position [533, 0]
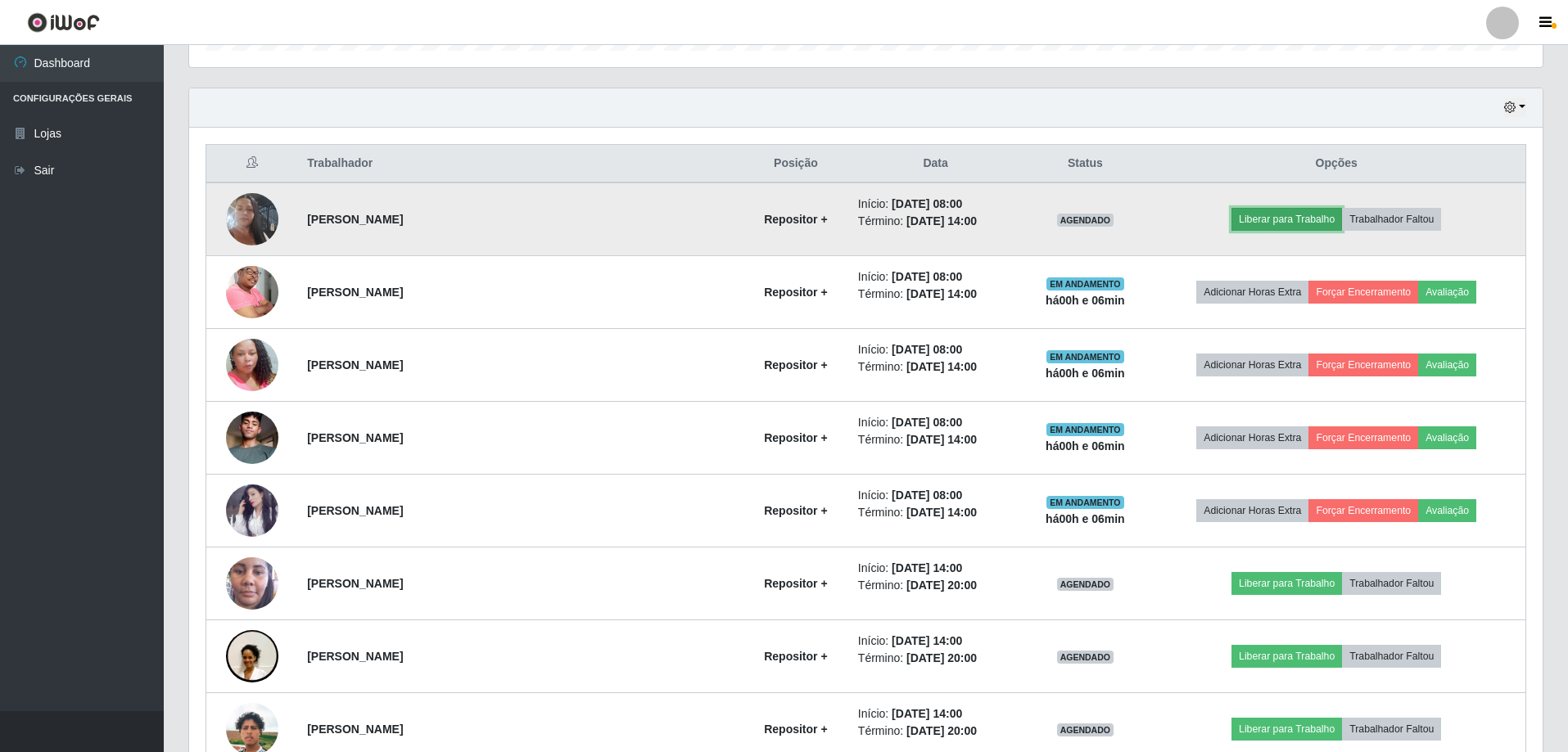
click at [1260, 220] on button "Liberar para Trabalho" at bounding box center [1287, 219] width 111 height 23
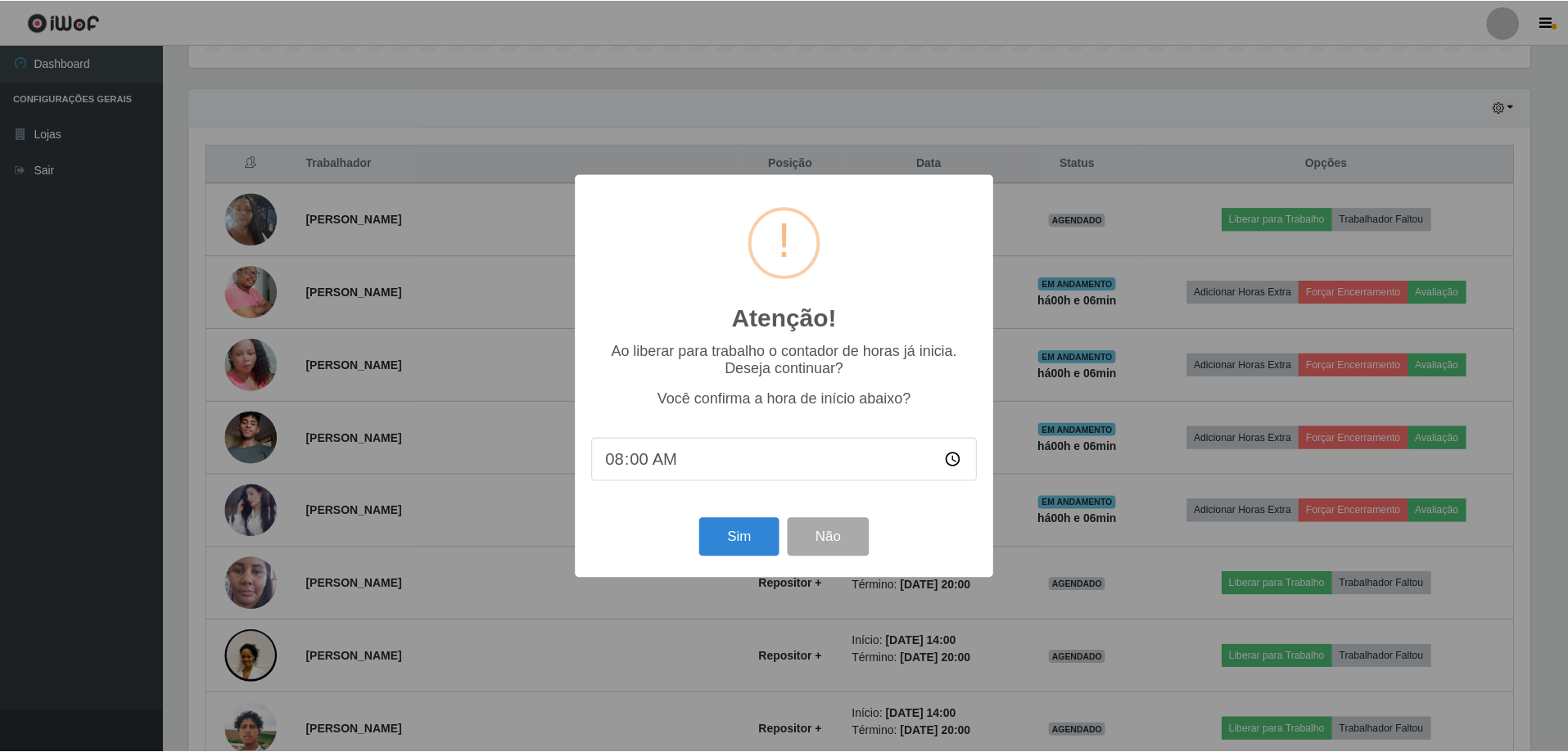
scroll to position [339, 1345]
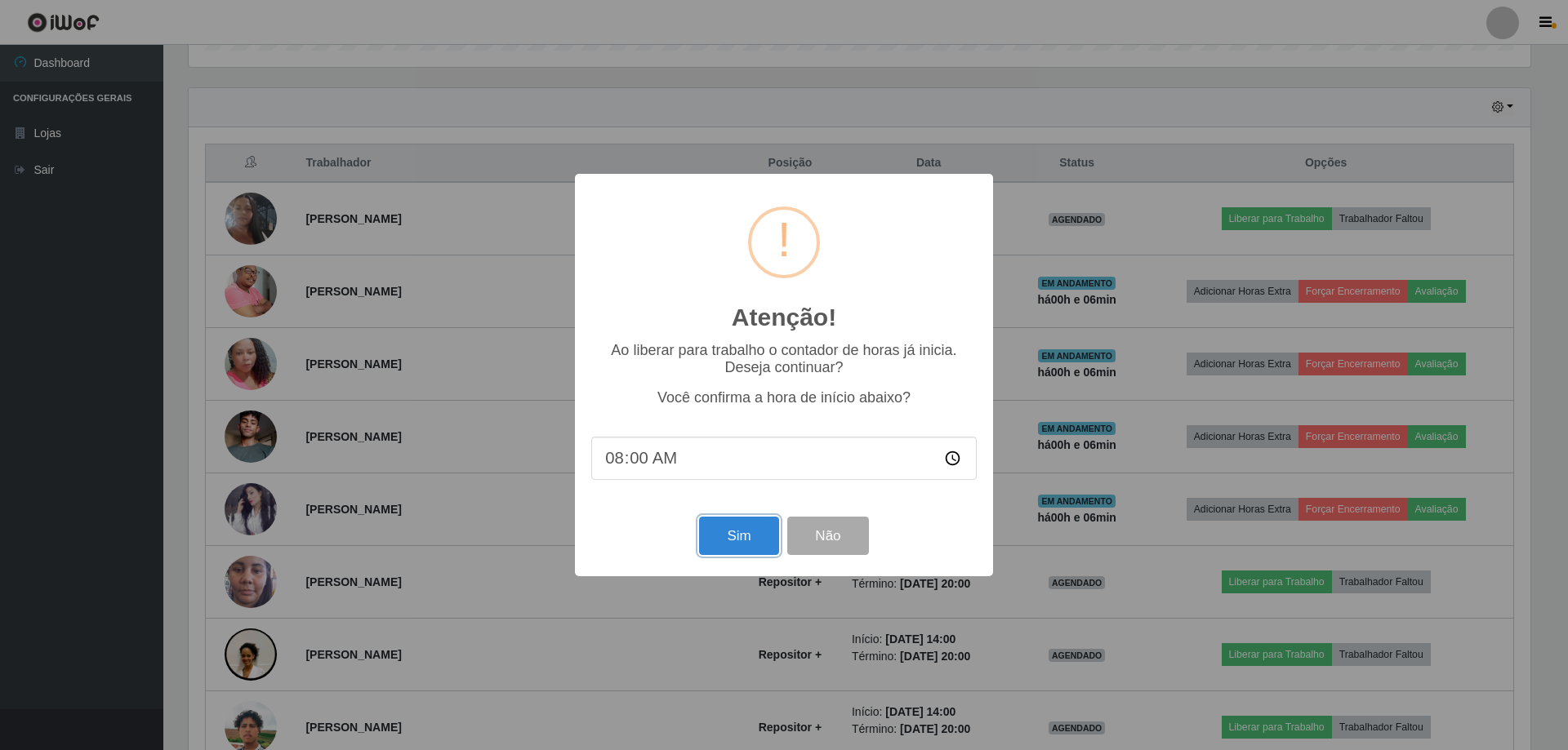
click at [731, 540] on button "Sim" at bounding box center [739, 535] width 79 height 38
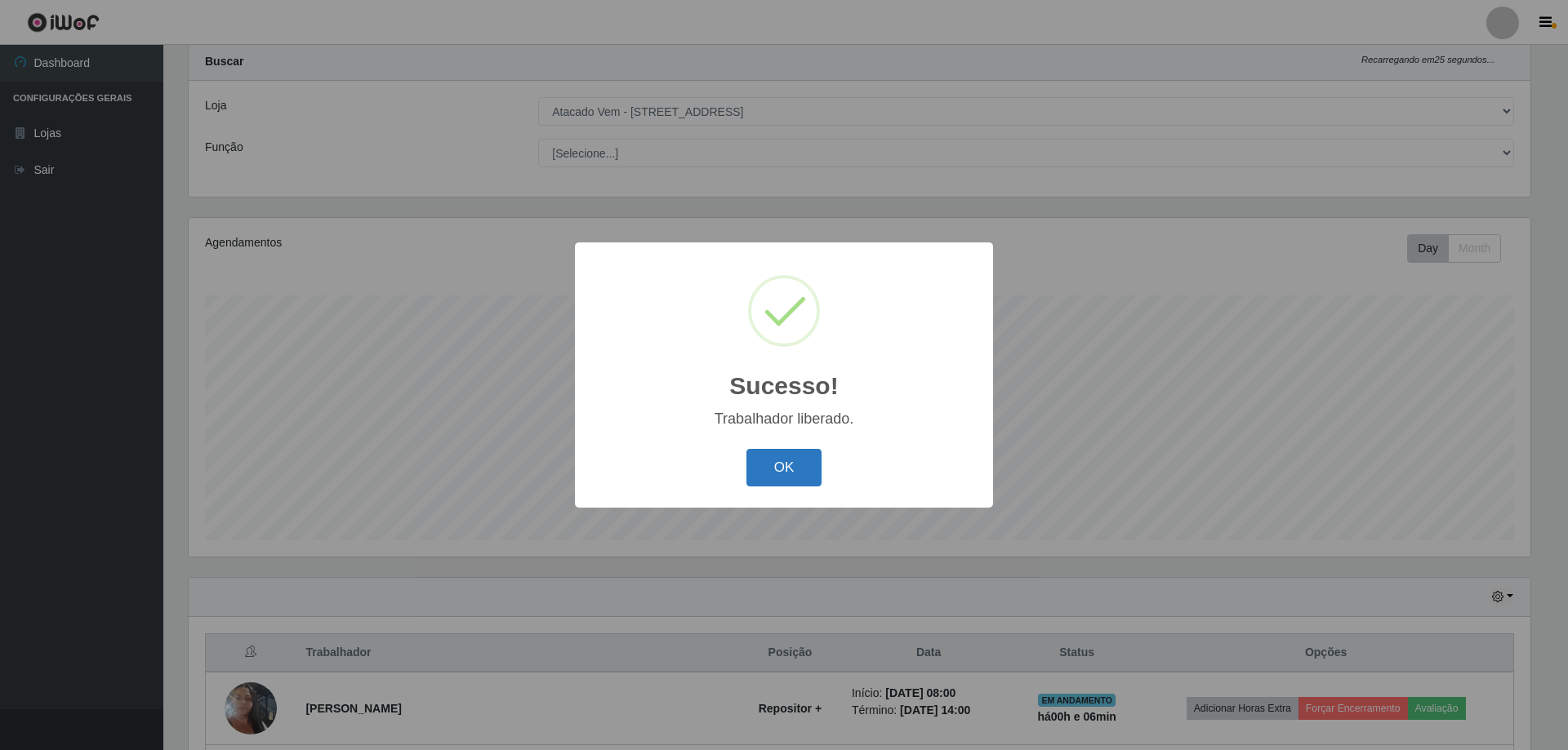
click at [794, 461] on button "OK" at bounding box center [784, 468] width 76 height 38
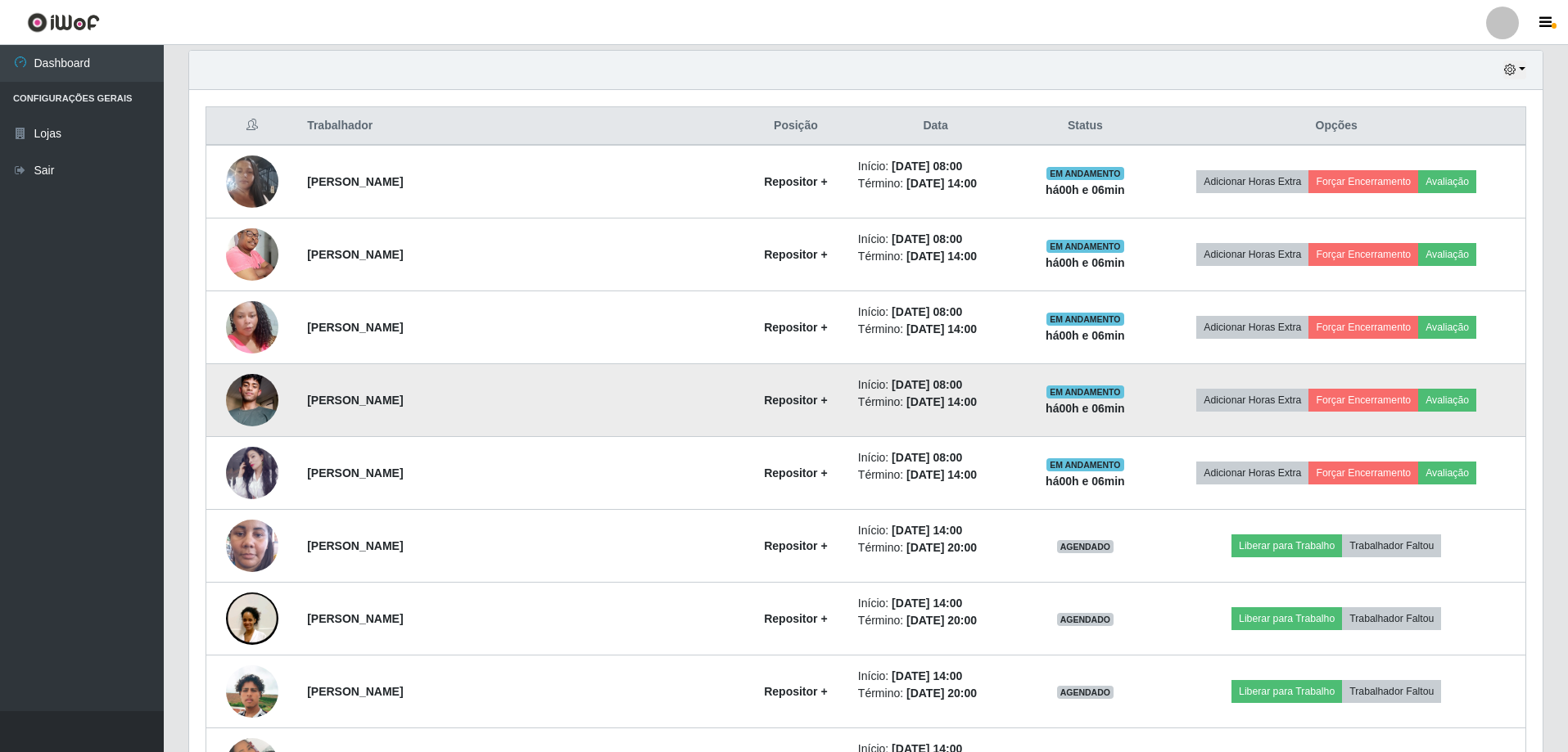
scroll to position [617, 0]
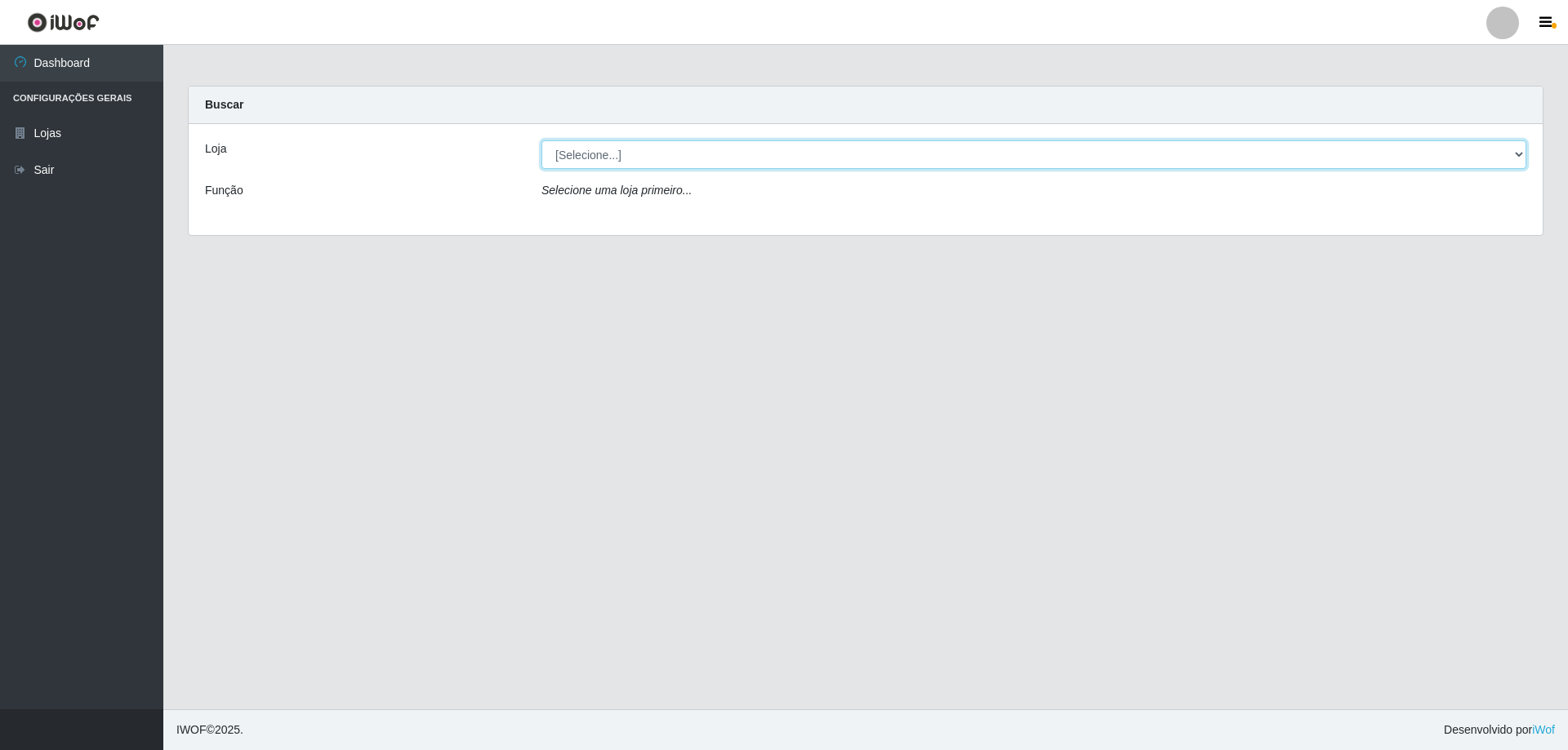
click at [658, 160] on select "[Selecione...] Atacado Vem - [STREET_ADDRESS]" at bounding box center [1033, 155] width 985 height 28
select select "461"
click at [541, 141] on select "[Selecione...] Atacado Vem - [STREET_ADDRESS]" at bounding box center [1033, 155] width 985 height 28
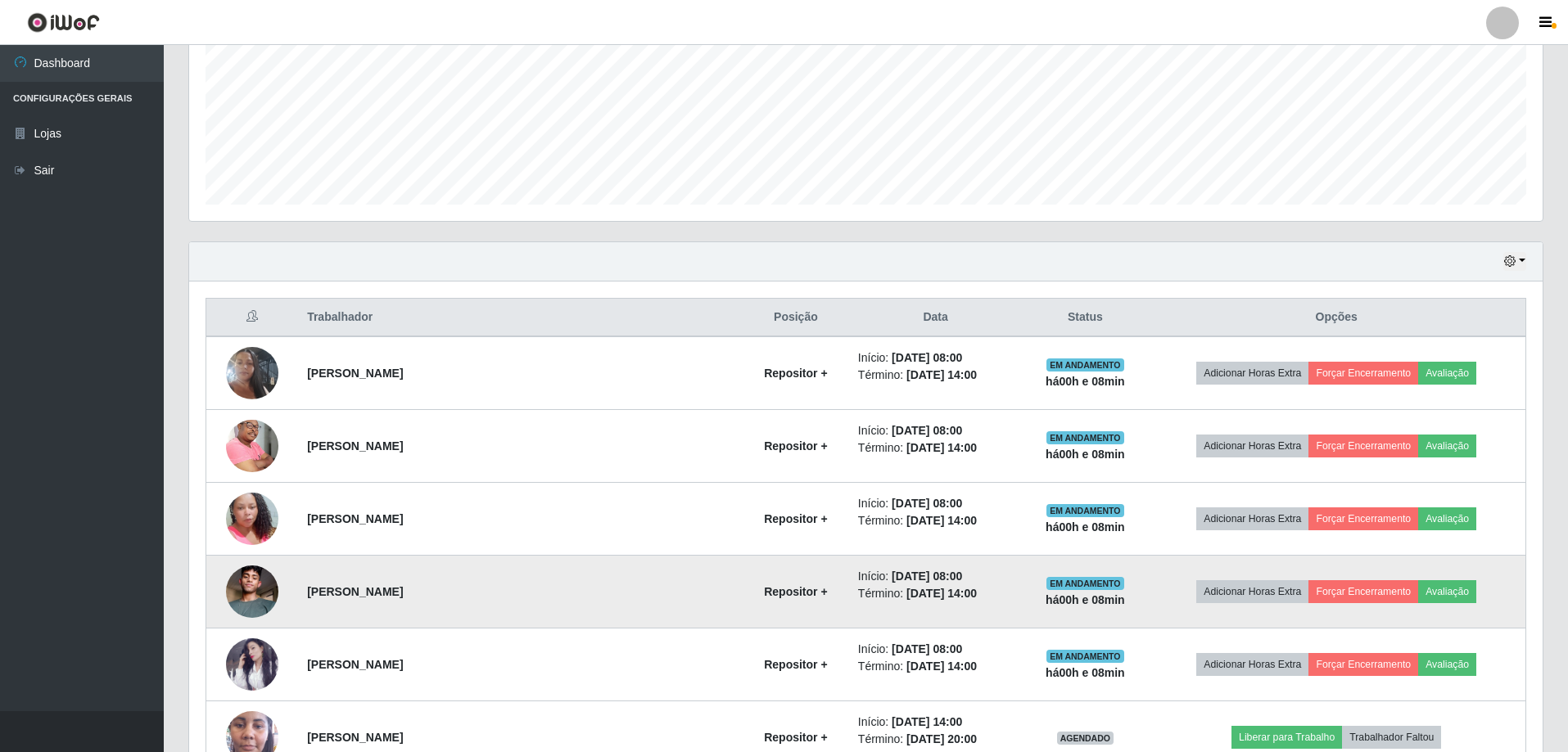
scroll to position [409, 0]
